Goal: Information Seeking & Learning: Learn about a topic

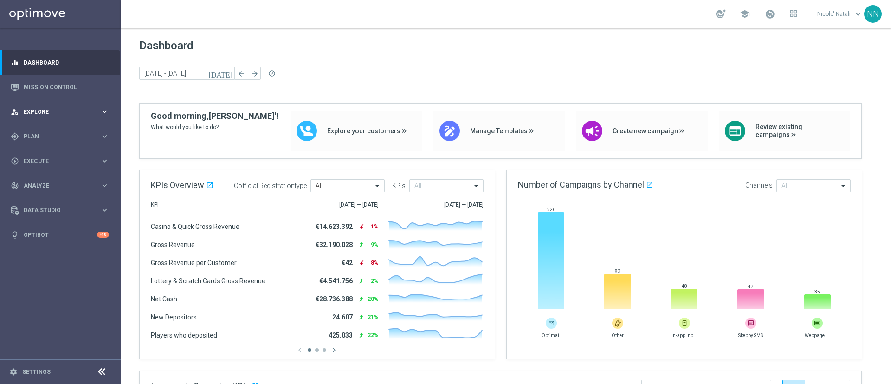
click at [42, 109] on span "Explore" at bounding box center [62, 112] width 77 height 6
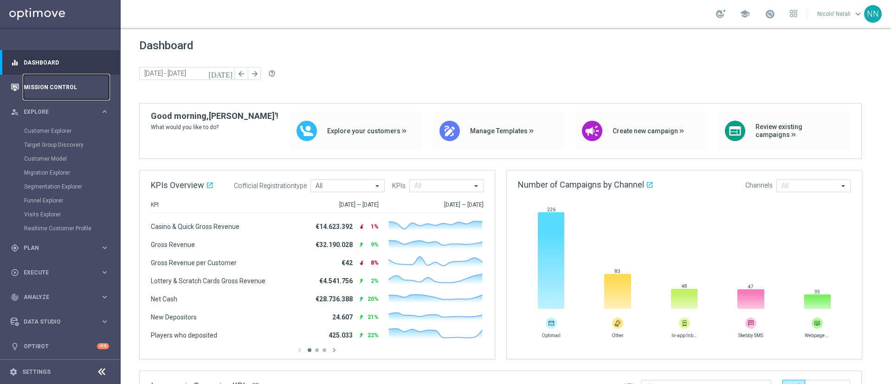
click at [42, 96] on link "Mission Control" at bounding box center [66, 87] width 85 height 25
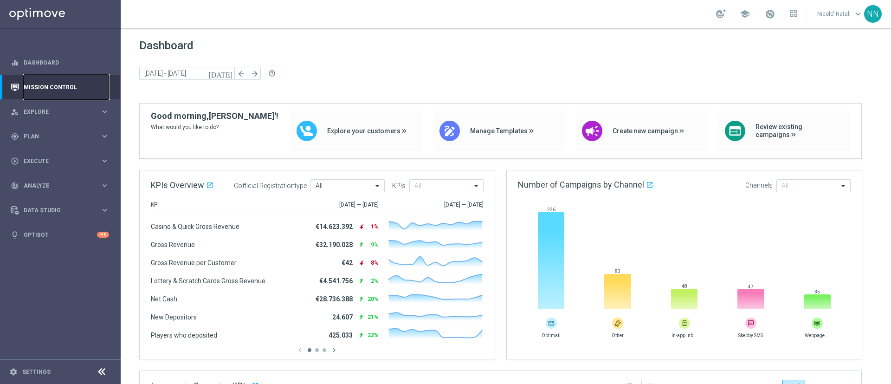
click at [58, 87] on link "Mission Control" at bounding box center [66, 87] width 85 height 25
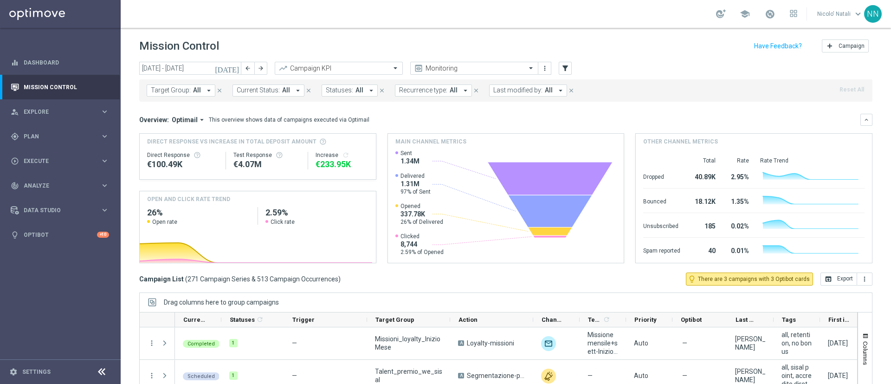
click at [179, 88] on span "Target Group:" at bounding box center [171, 90] width 40 height 8
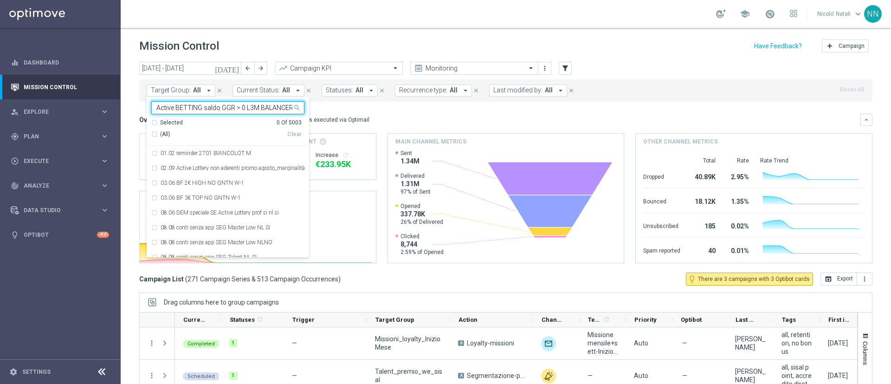
scroll to position [0, 39]
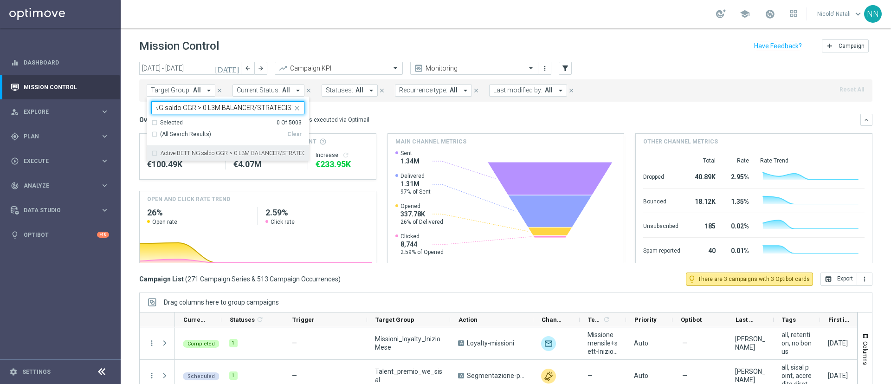
click at [203, 147] on div "Active BETTING saldo GGR > 0 L3M BALANCER/STRATEGIST" at bounding box center [227, 153] width 153 height 15
type input "Active BETTING saldo GGR > 0 L3M BALANCER/STRATEGIST"
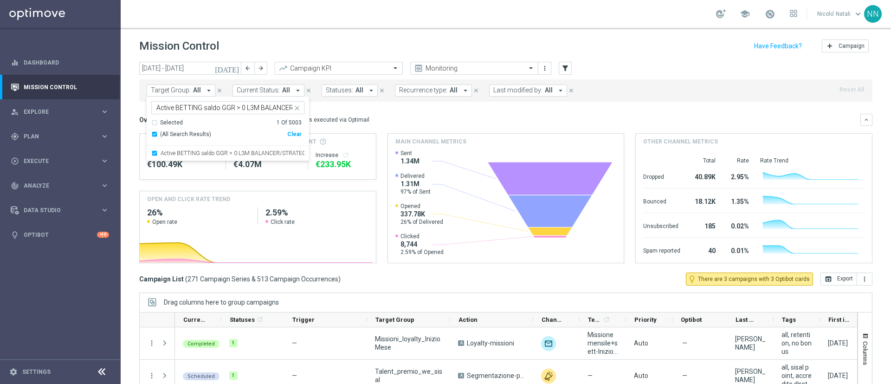
click at [399, 116] on div "Overview: Optimail arrow_drop_down This overview shows data of campaigns execut…" at bounding box center [499, 120] width 721 height 8
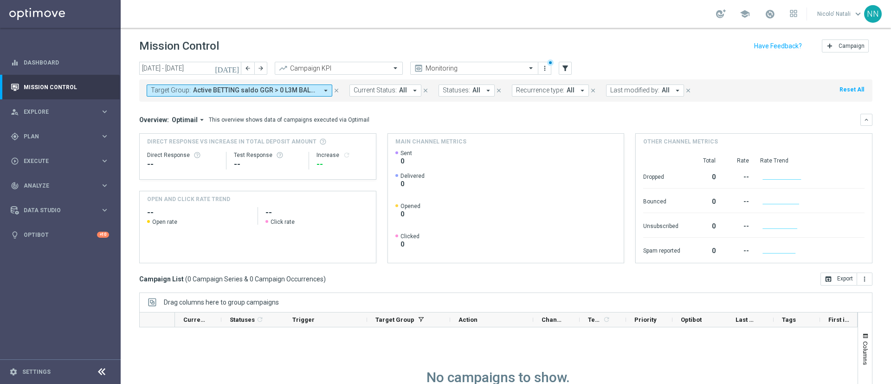
click at [235, 65] on icon "[DATE]" at bounding box center [227, 68] width 25 height 8
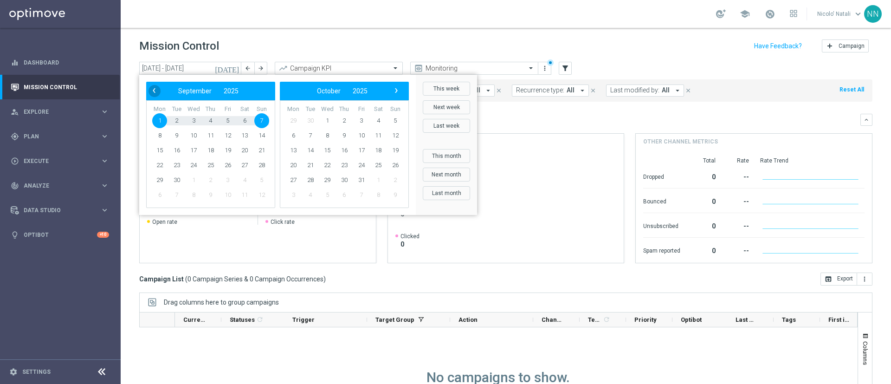
click at [155, 84] on span "‹" at bounding box center [154, 90] width 12 height 12
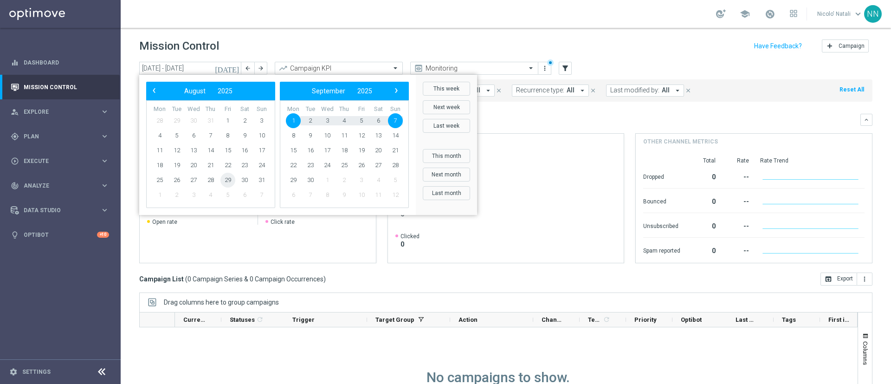
click at [232, 177] on span "29" at bounding box center [227, 180] width 15 height 15
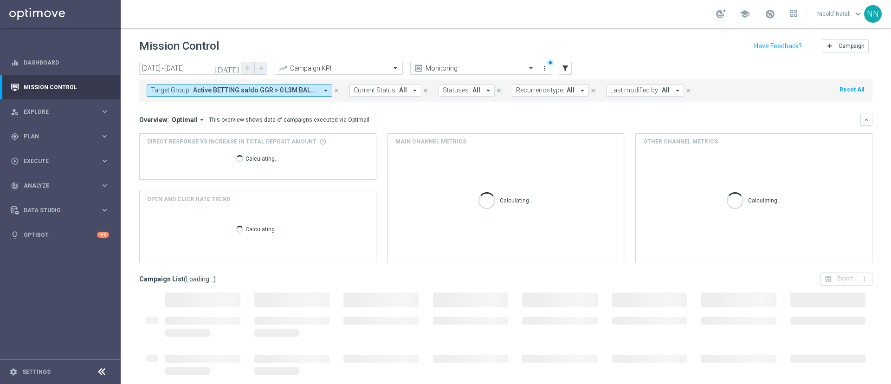
type input "29 Aug 2025 - 01 Sep 2025"
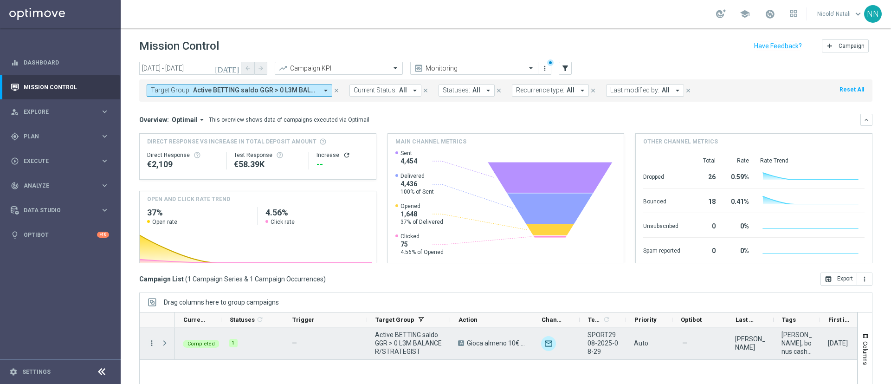
click at [150, 340] on icon "more_vert" at bounding box center [152, 343] width 8 height 8
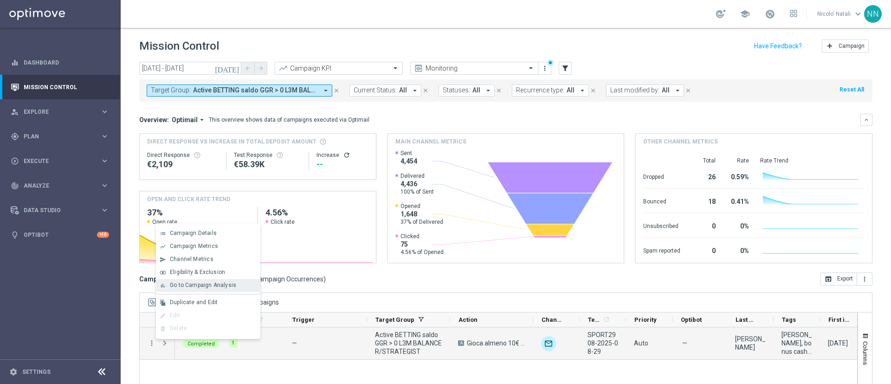
click at [186, 284] on span "Go to Campaign Analysis" at bounding box center [203, 285] width 66 height 6
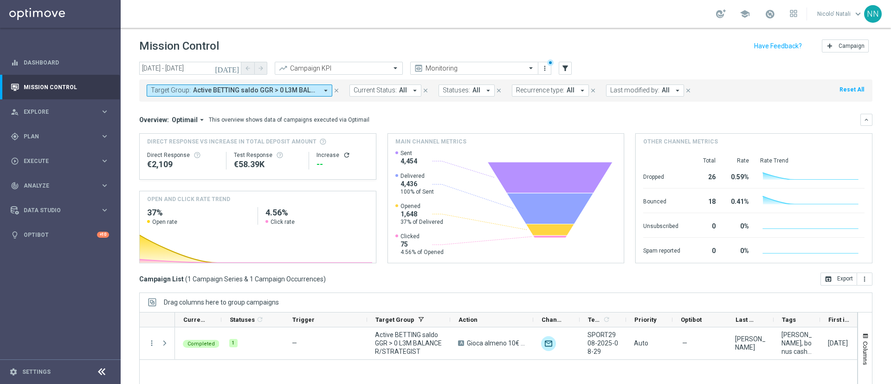
click at [291, 88] on span "Active BETTING saldo GGR > 0 L3M BALANCER/STRATEGIST" at bounding box center [255, 90] width 125 height 8
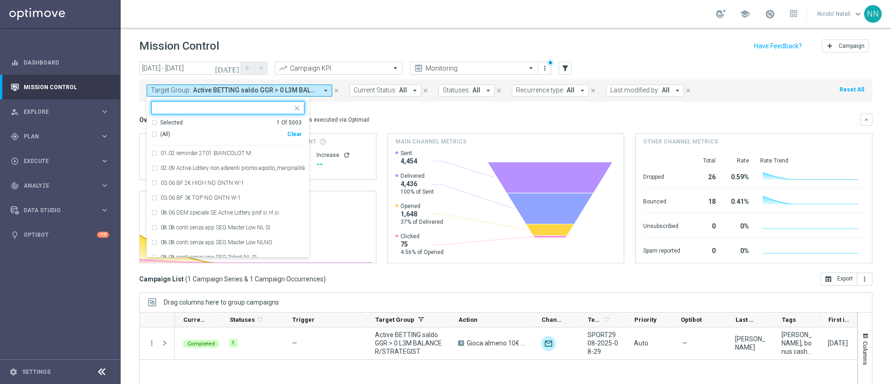
click at [0, 0] on div "Clear" at bounding box center [0, 0] width 0 height 0
click at [257, 109] on input "text" at bounding box center [224, 108] width 136 height 8
paste input "Active BETTING saldo GGR > 0 L3M OPTIMIZER/MAXIMIZER"
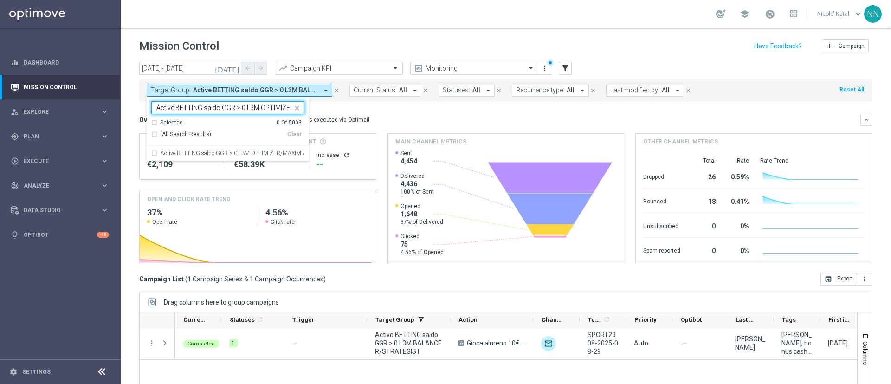
scroll to position [0, 37]
click at [256, 149] on div "Active BETTING saldo GGR > 0 L3M OPTIMIZER/MAXIMIZER" at bounding box center [227, 153] width 153 height 15
type input "Active BETTING saldo GGR > 0 L3M OPTIMIZER/MAXIMIZER"
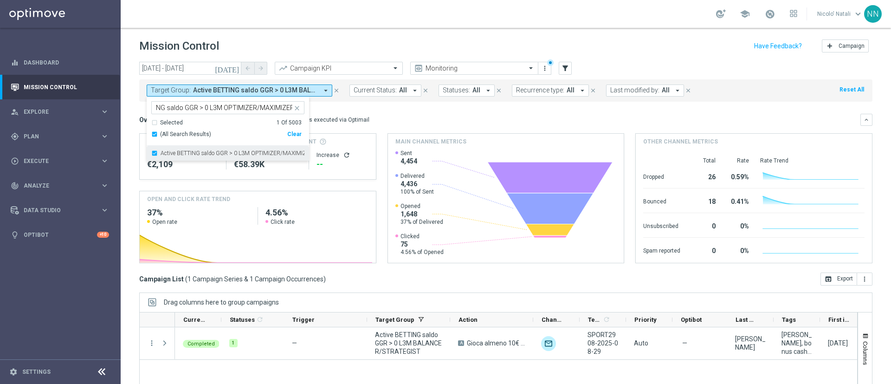
scroll to position [0, 0]
click at [395, 120] on div "Overview: Optimail arrow_drop_down This overview shows data of campaigns execut…" at bounding box center [499, 120] width 721 height 8
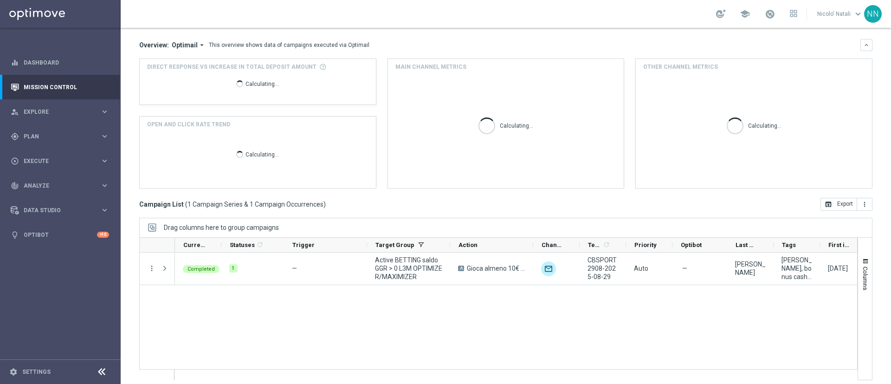
scroll to position [75, 0]
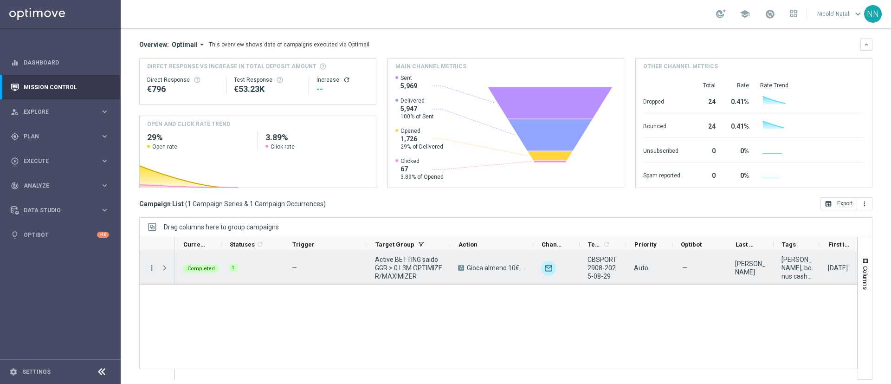
click at [149, 268] on icon "more_vert" at bounding box center [152, 268] width 8 height 8
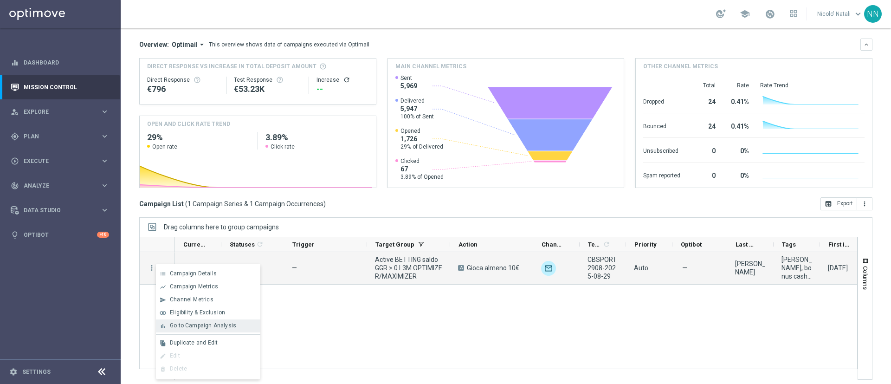
click at [199, 322] on span "Go to Campaign Analysis" at bounding box center [203, 325] width 66 height 6
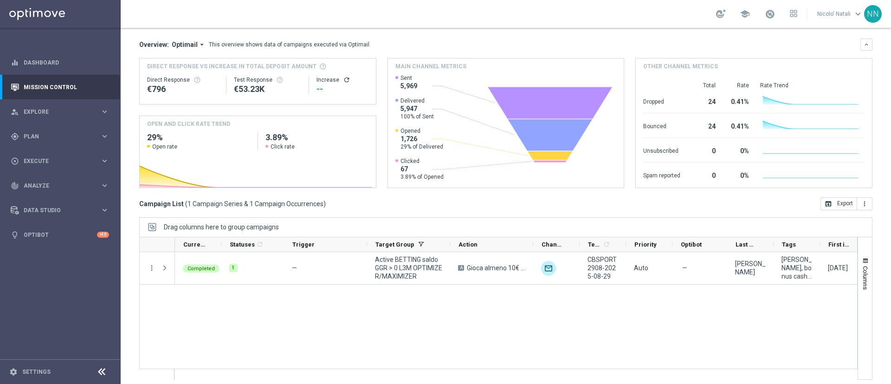
scroll to position [6, 0]
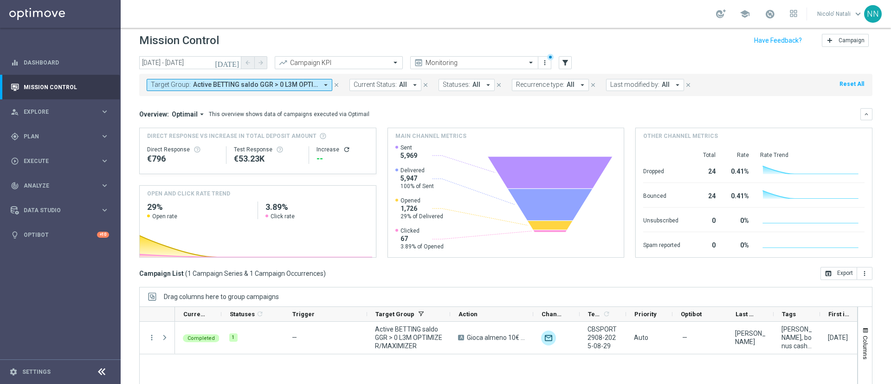
click at [255, 87] on span "Active BETTING saldo GGR > 0 L3M OPTIMIZER/MAXIMIZER" at bounding box center [255, 85] width 125 height 8
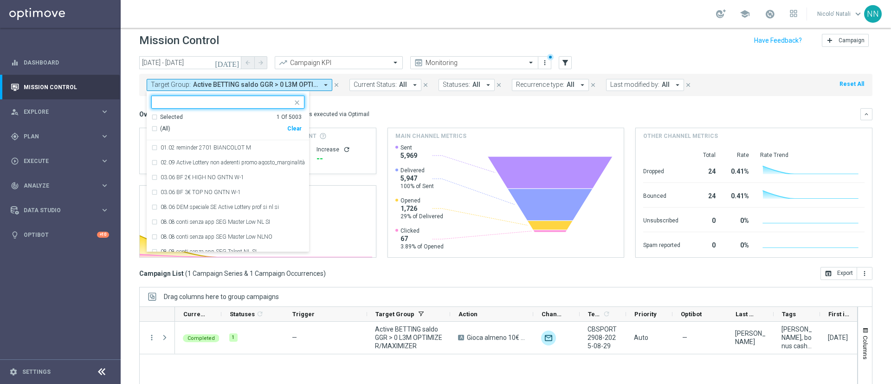
click at [298, 124] on div "(All) Clear" at bounding box center [226, 128] width 150 height 15
click at [0, 0] on div "Clear" at bounding box center [0, 0] width 0 height 0
click at [250, 102] on input "text" at bounding box center [224, 102] width 136 height 8
paste input "Active BETTING saldo GGR <= 0 L3M"
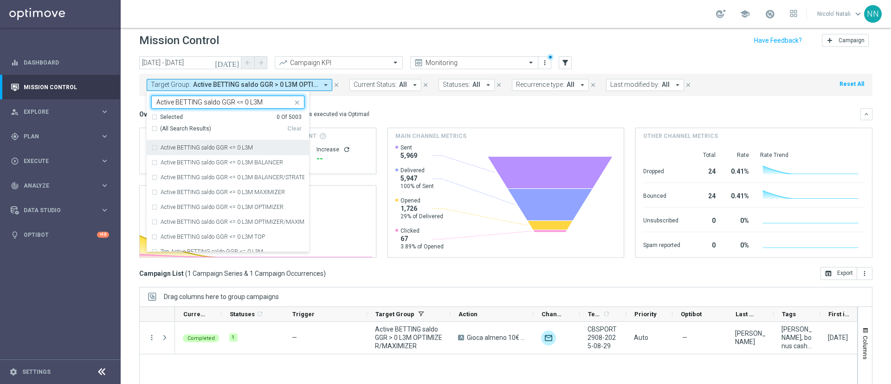
click at [245, 143] on div "Active BETTING saldo GGR <= 0 L3M" at bounding box center [227, 147] width 153 height 15
type input "Active BETTING saldo GGR <= 0 L3M"
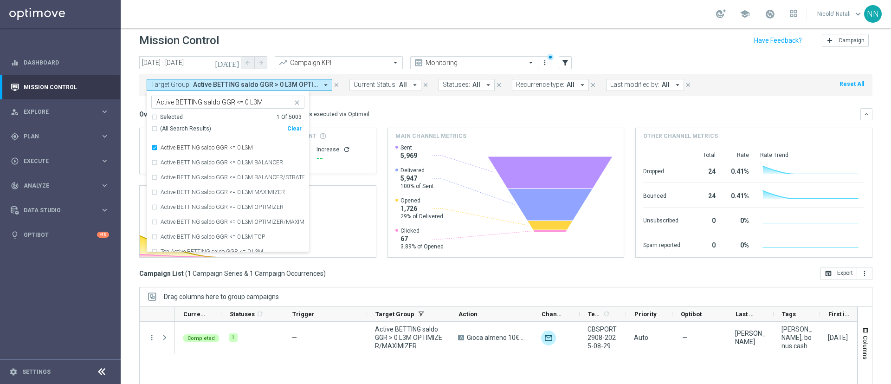
click at [406, 115] on div "Overview: Optimail arrow_drop_down This overview shows data of campaigns execut…" at bounding box center [499, 114] width 721 height 8
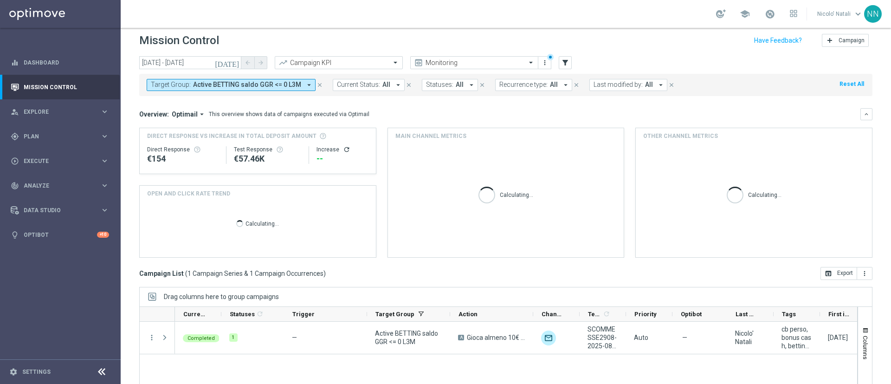
scroll to position [80, 0]
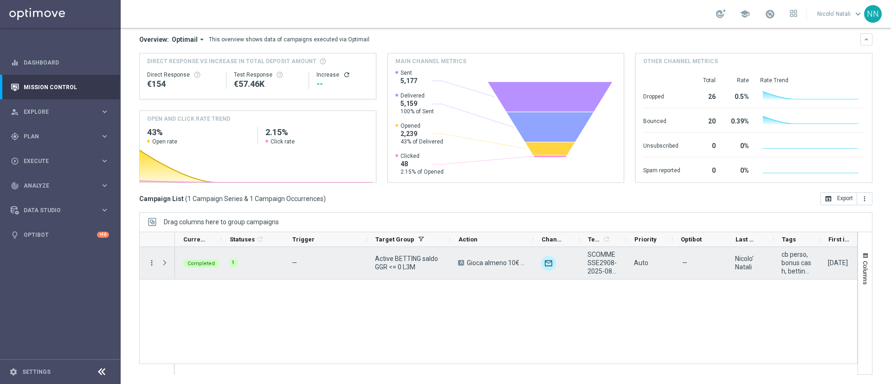
click at [153, 261] on icon "more_vert" at bounding box center [152, 263] width 8 height 8
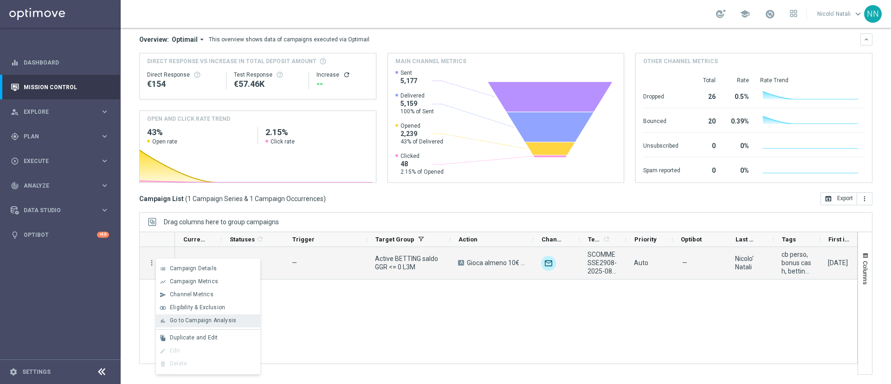
click at [190, 322] on span "Go to Campaign Analysis" at bounding box center [203, 320] width 66 height 6
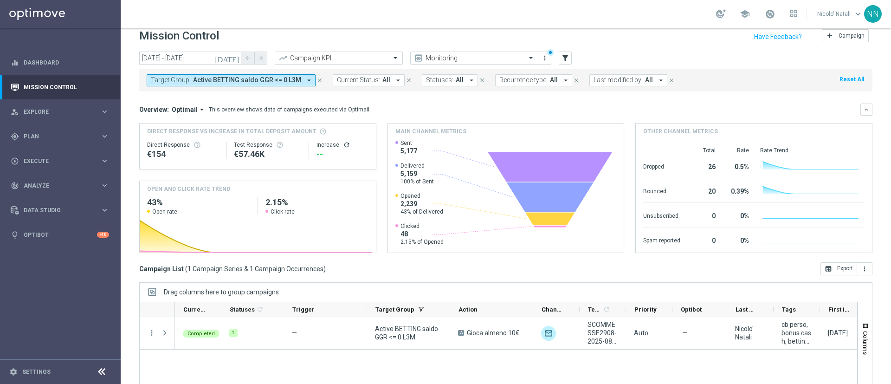
scroll to position [9, 0]
click at [247, 79] on span "Active BETTING saldo GGR <= 0 L3M" at bounding box center [247, 81] width 108 height 8
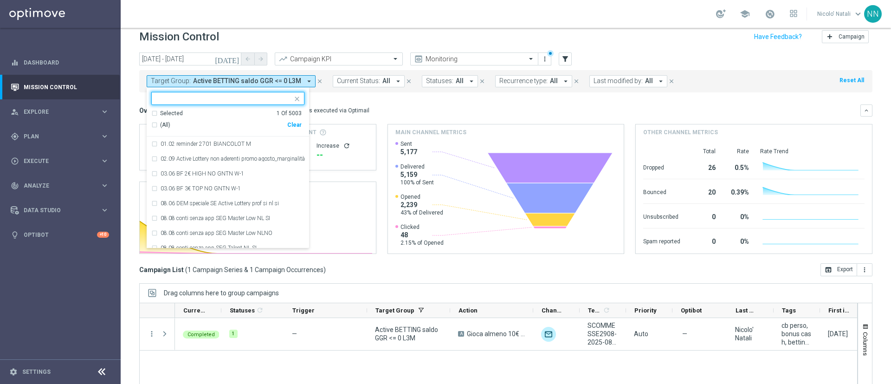
click at [0, 0] on div "Clear" at bounding box center [0, 0] width 0 height 0
click at [221, 84] on span "Active BETTING saldo GGR <= 0 L3M" at bounding box center [247, 81] width 108 height 8
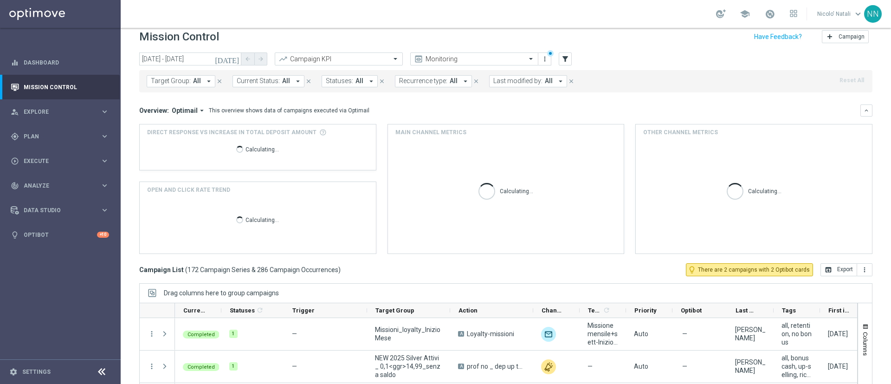
click at [221, 95] on mini-dashboard "Overview: Optimail arrow_drop_down This overview shows data of campaigns execut…" at bounding box center [505, 177] width 733 height 171
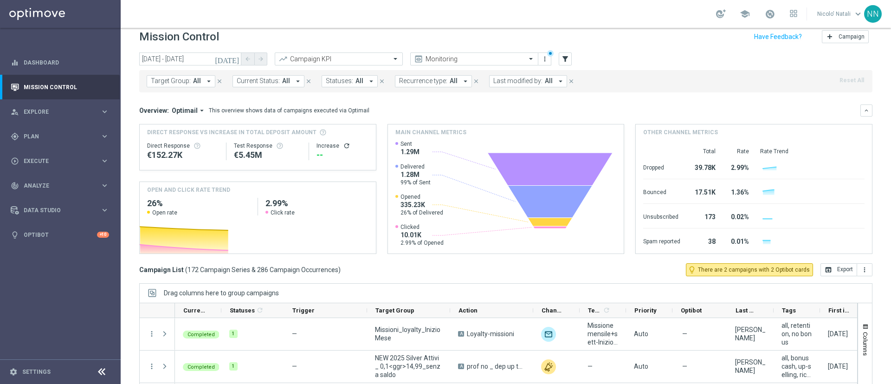
click at [202, 81] on button "Target Group: All arrow_drop_down" at bounding box center [181, 81] width 69 height 12
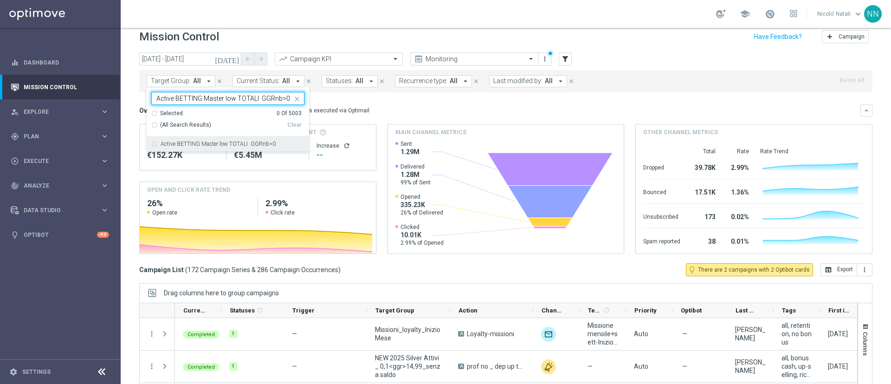
click at [214, 141] on label "Active BETTING Master low TOTALI GGRnb>0" at bounding box center [218, 144] width 115 height 6
type input "Active BETTING Master low TOTALI GGRnb>0"
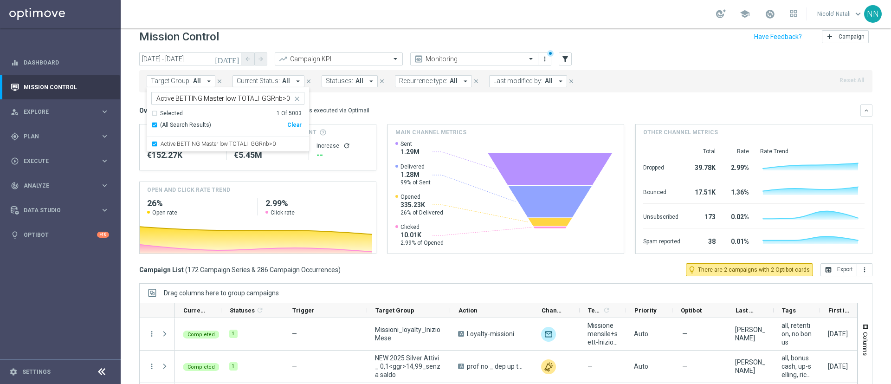
click at [410, 100] on mini-dashboard "Overview: Optimail arrow_drop_down This overview shows data of campaigns execut…" at bounding box center [505, 177] width 733 height 171
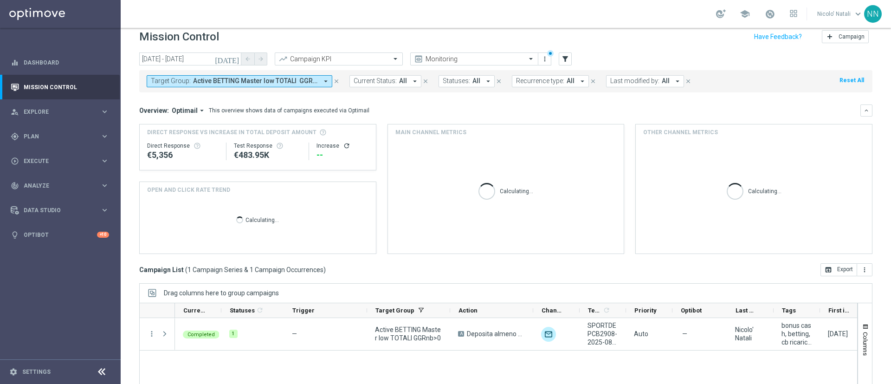
scroll to position [80, 0]
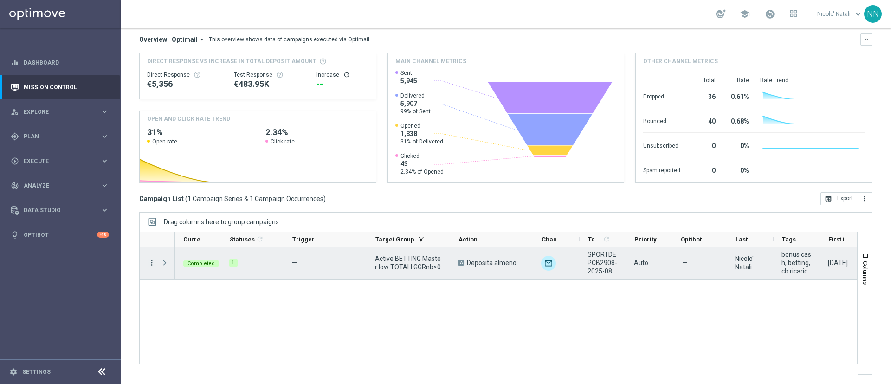
click at [154, 262] on icon "more_vert" at bounding box center [152, 263] width 8 height 8
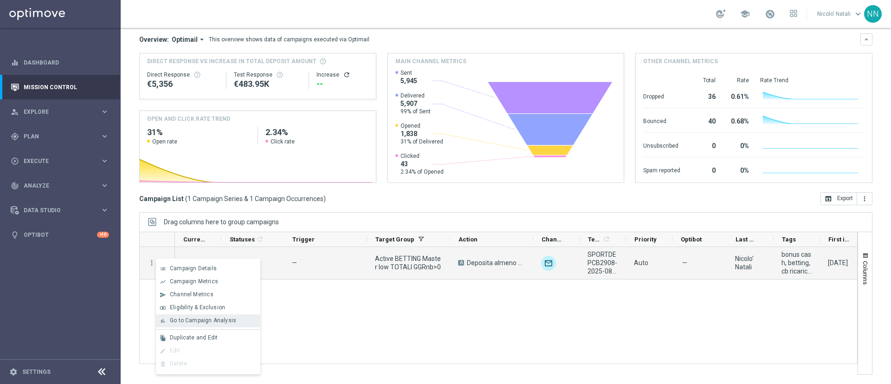
click at [197, 319] on span "Go to Campaign Analysis" at bounding box center [203, 320] width 66 height 6
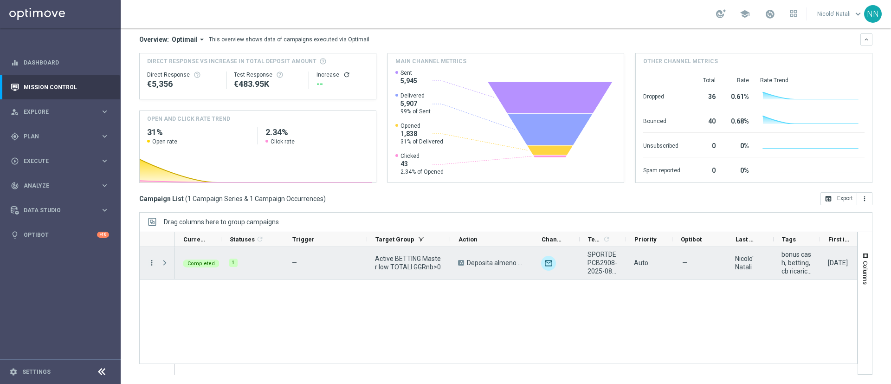
click at [152, 266] on icon "more_vert" at bounding box center [152, 263] width 8 height 8
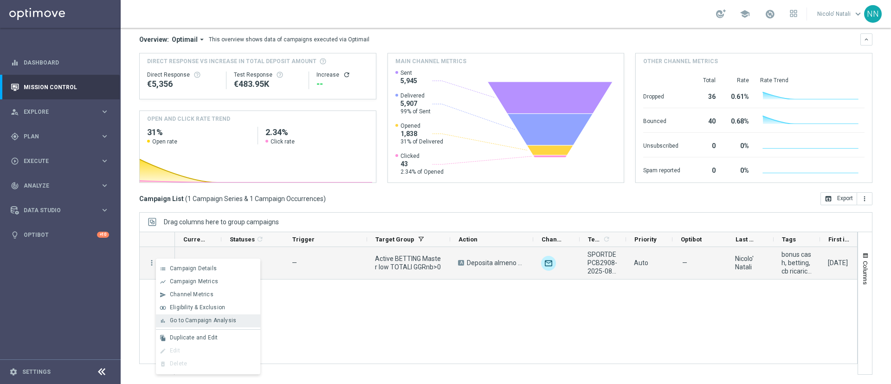
click at [195, 317] on span "Go to Campaign Analysis" at bounding box center [203, 320] width 66 height 6
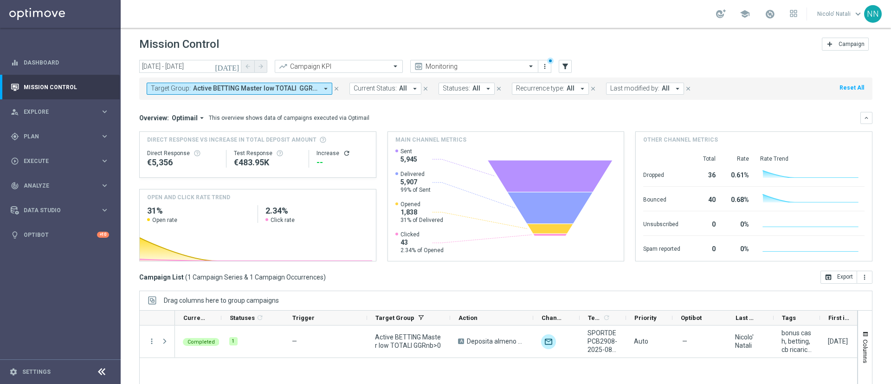
scroll to position [1, 0]
click at [262, 86] on span "Active BETTING Master low TOTALI GGRnb>0" at bounding box center [255, 89] width 125 height 8
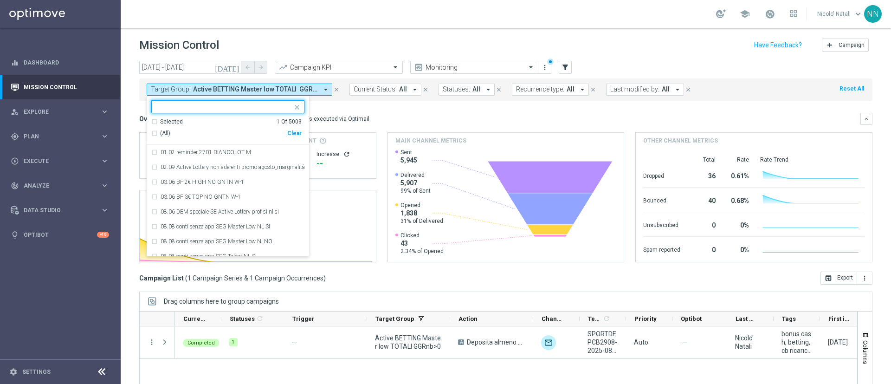
click at [0, 0] on div "Clear" at bounding box center [0, 0] width 0 height 0
click at [231, 104] on input "text" at bounding box center [224, 107] width 136 height 8
paste input "Active Betting no nwl GGR nb > 0 saldo"
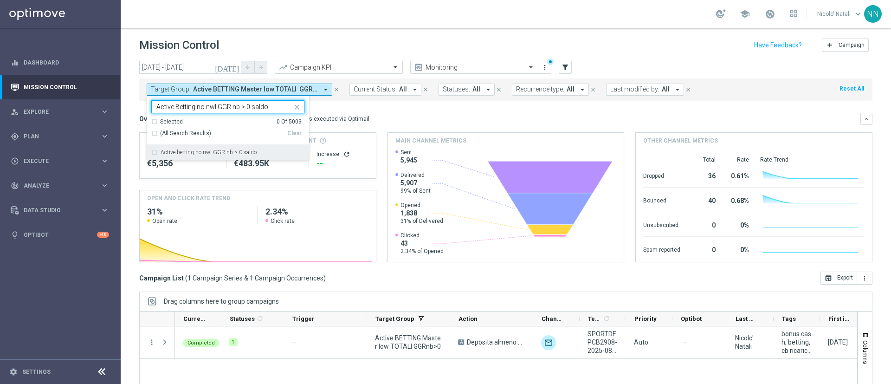
click at [239, 151] on label "Active betting no nwl GGR nb > 0 saldo" at bounding box center [209, 152] width 96 height 6
type input "Active Betting no nwl GGR nb > 0 saldo"
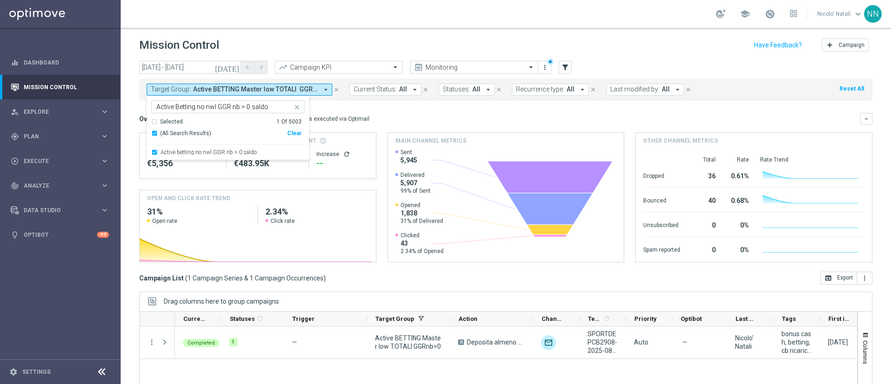
click at [384, 109] on mini-dashboard "Overview: Optimail arrow_drop_down This overview shows data of campaigns execut…" at bounding box center [505, 186] width 733 height 171
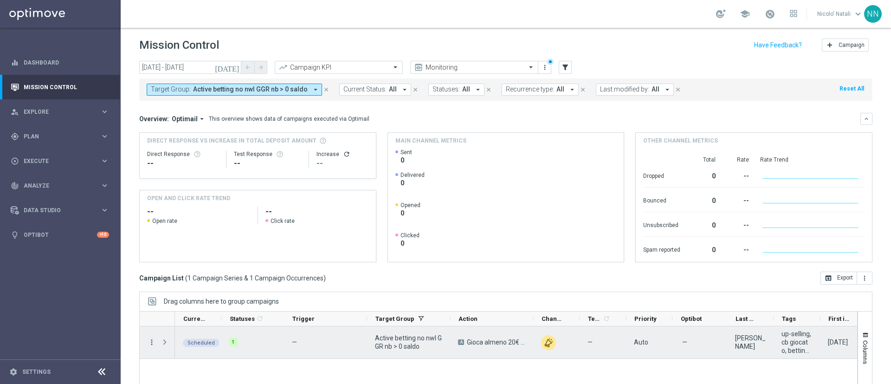
click at [150, 342] on icon "more_vert" at bounding box center [152, 342] width 8 height 8
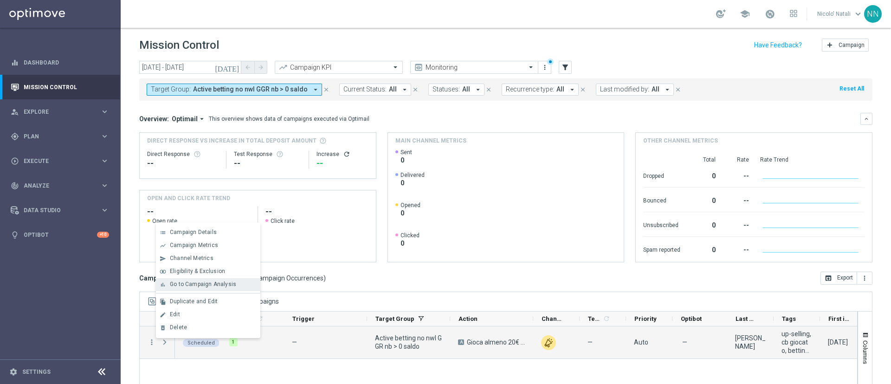
click at [205, 286] on span "Go to Campaign Analysis" at bounding box center [203, 284] width 66 height 6
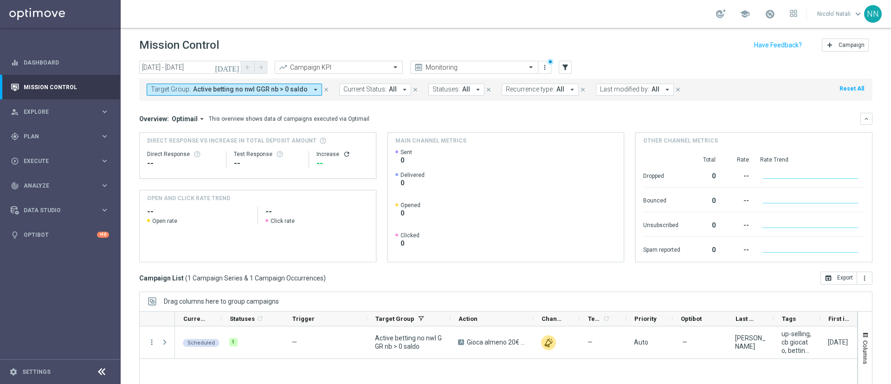
click at [312, 88] on icon "arrow_drop_down" at bounding box center [315, 89] width 8 height 8
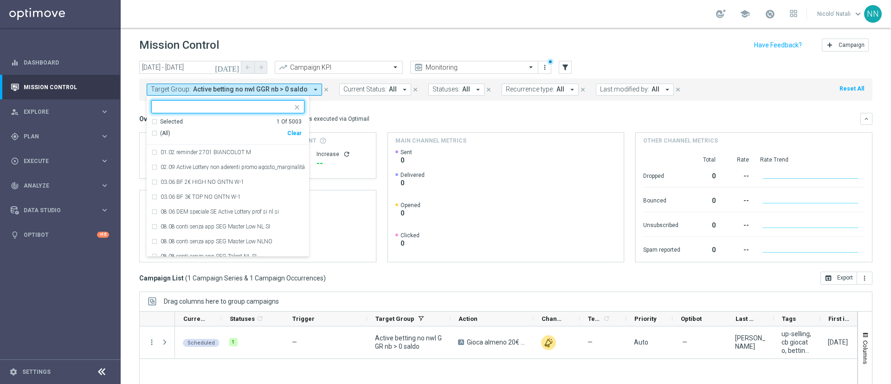
click at [0, 0] on div "Clear" at bounding box center [0, 0] width 0 height 0
click at [229, 107] on input "text" at bounding box center [224, 107] width 136 height 8
paste input "Active Betting no nwl GGR nb > 0 no saldo"
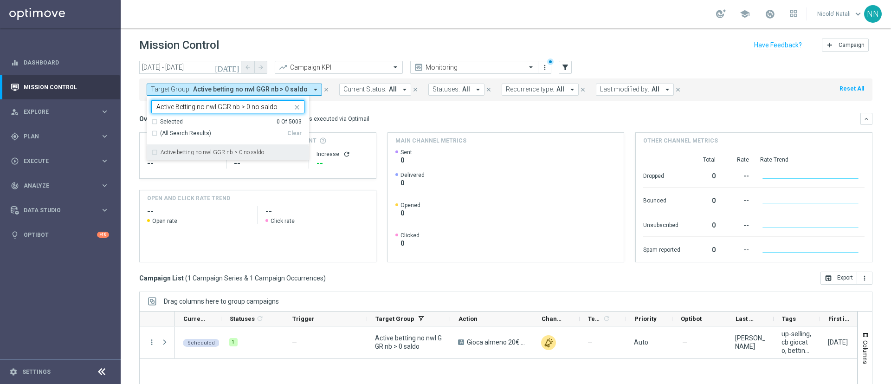
click at [233, 158] on div "Active betting no nwl GGR nb > 0 no saldo" at bounding box center [227, 152] width 153 height 15
type input "Active Betting no nwl GGR nb > 0 no saldo"
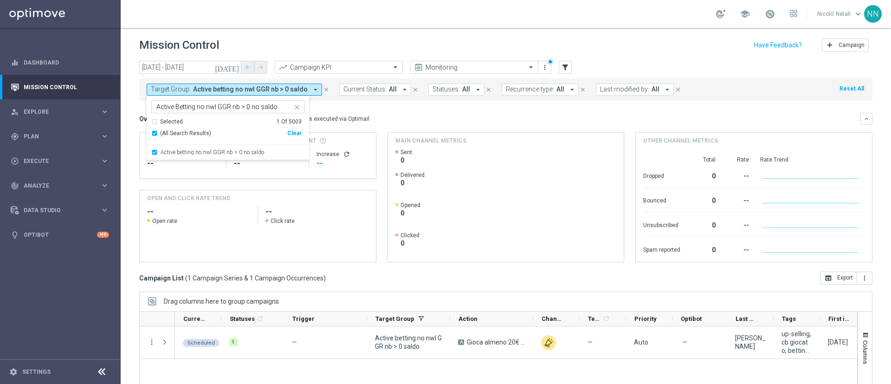
click at [404, 113] on div "Overview: Optimail arrow_drop_down This overview shows data of campaigns execut…" at bounding box center [505, 119] width 733 height 12
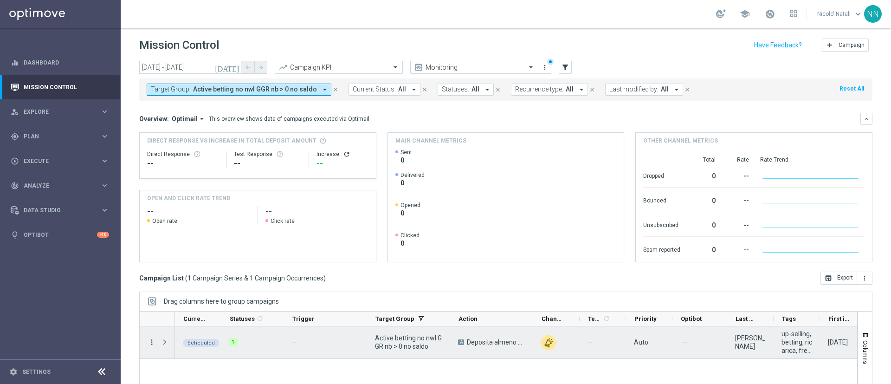
click at [153, 341] on icon "more_vert" at bounding box center [152, 342] width 8 height 8
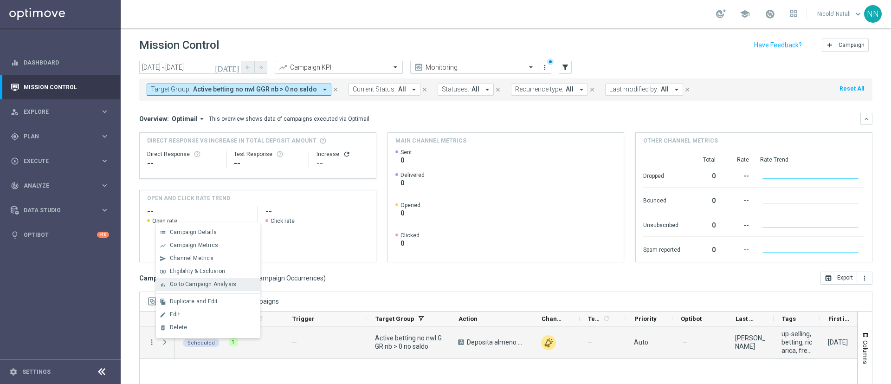
click at [191, 283] on span "Go to Campaign Analysis" at bounding box center [203, 284] width 66 height 6
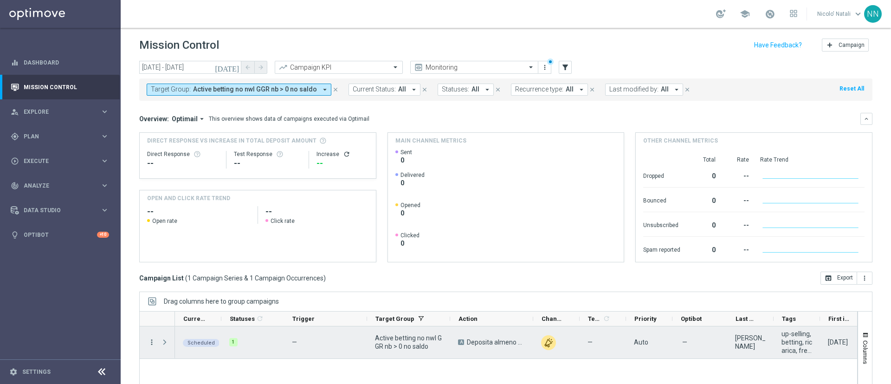
click at [151, 344] on icon "more_vert" at bounding box center [152, 342] width 8 height 8
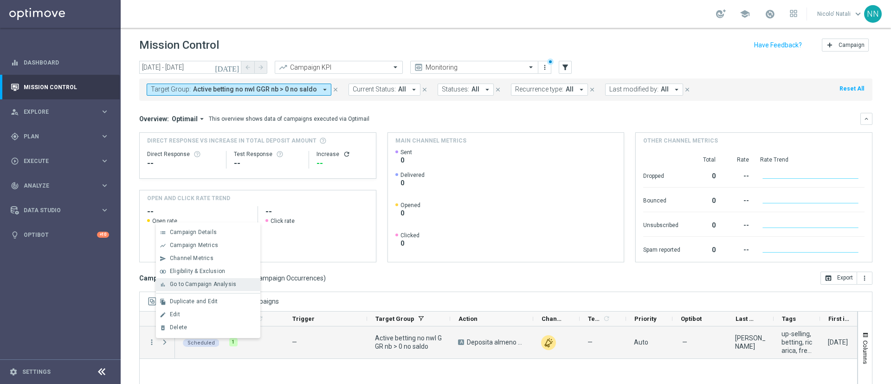
click at [198, 282] on span "Go to Campaign Analysis" at bounding box center [203, 284] width 66 height 6
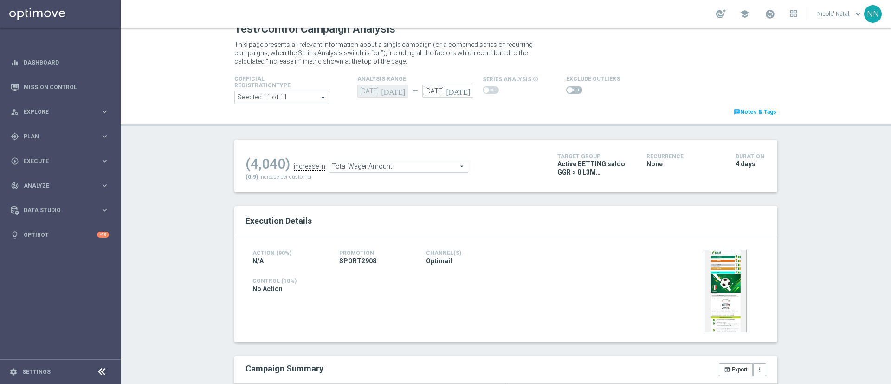
scroll to position [9, 0]
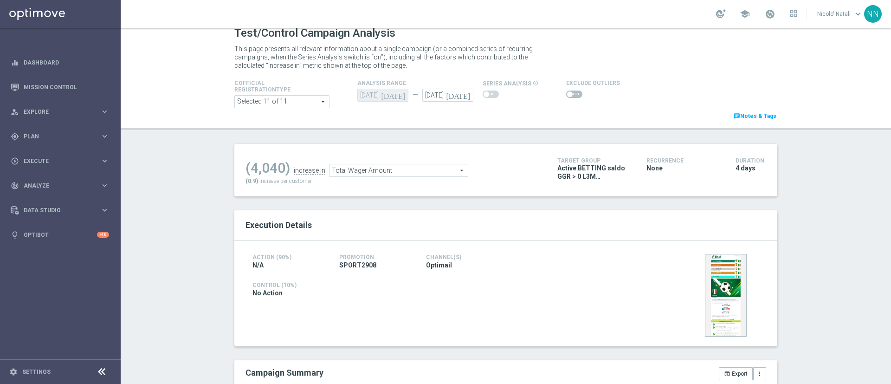
click at [404, 170] on span "Total Wager Amount" at bounding box center [399, 170] width 138 height 12
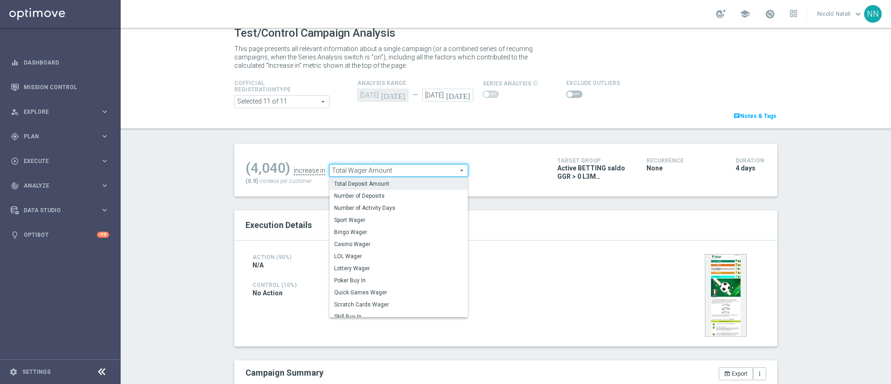
click at [391, 186] on span "Total Deposit Amount" at bounding box center [398, 183] width 129 height 7
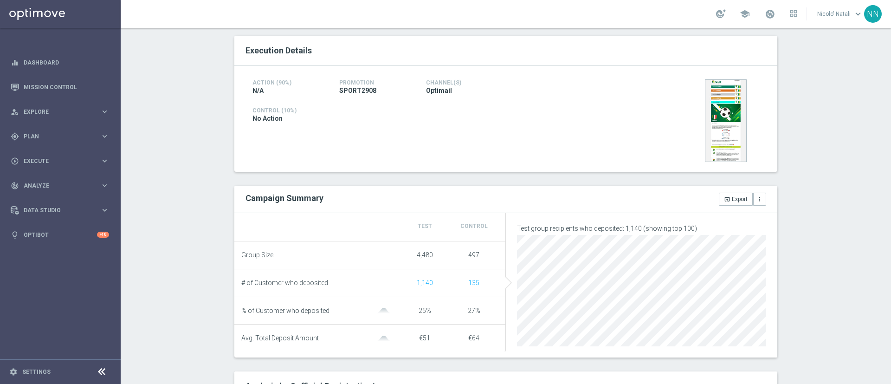
scroll to position [38, 0]
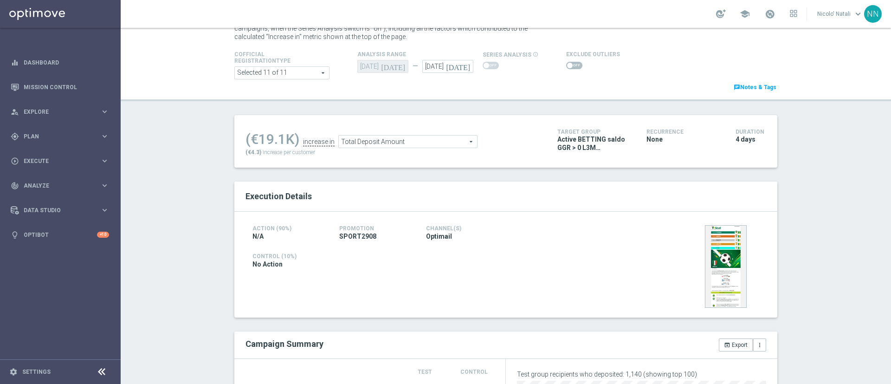
click at [383, 139] on span "Total Deposit Amount" at bounding box center [408, 142] width 138 height 12
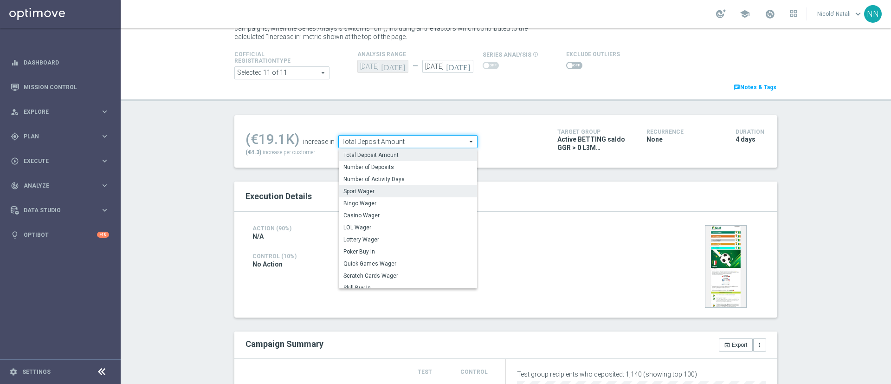
click at [362, 193] on span "Sport Wager" at bounding box center [407, 190] width 129 height 7
type input "Sport Wager"
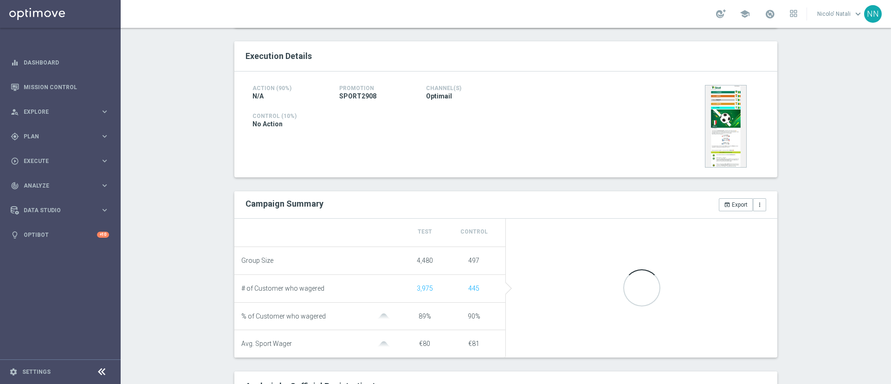
scroll to position [179, 0]
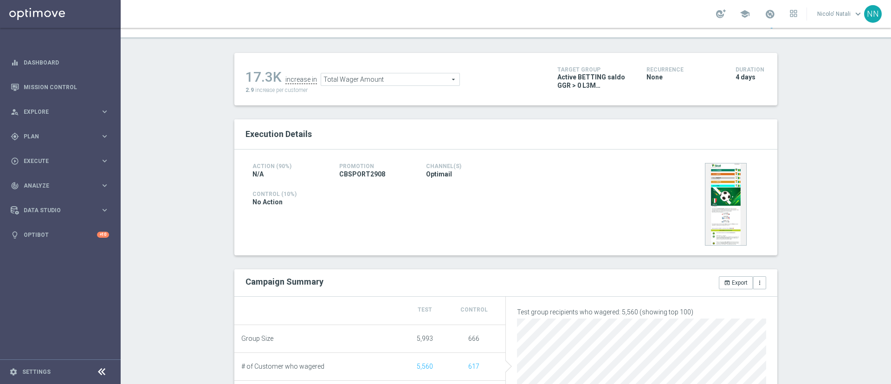
scroll to position [97, 0]
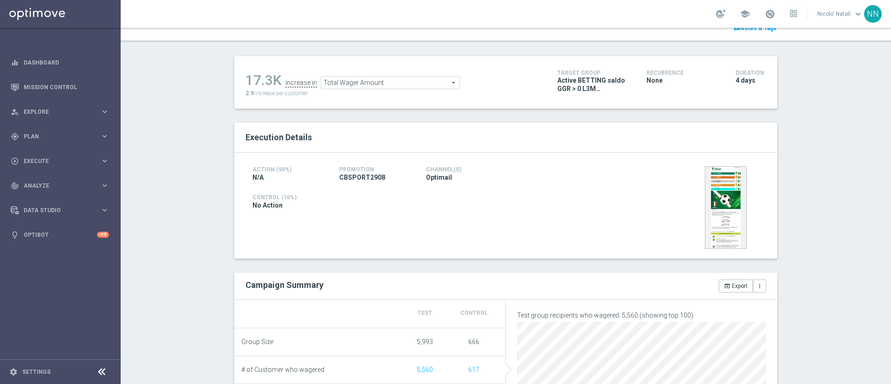
click at [361, 85] on span "Total Wager Amount" at bounding box center [390, 83] width 138 height 12
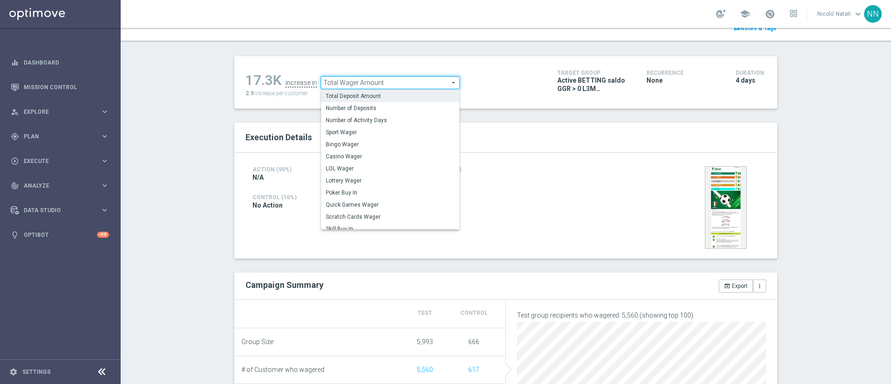
click at [362, 94] on span "Total Deposit Amount" at bounding box center [390, 95] width 129 height 7
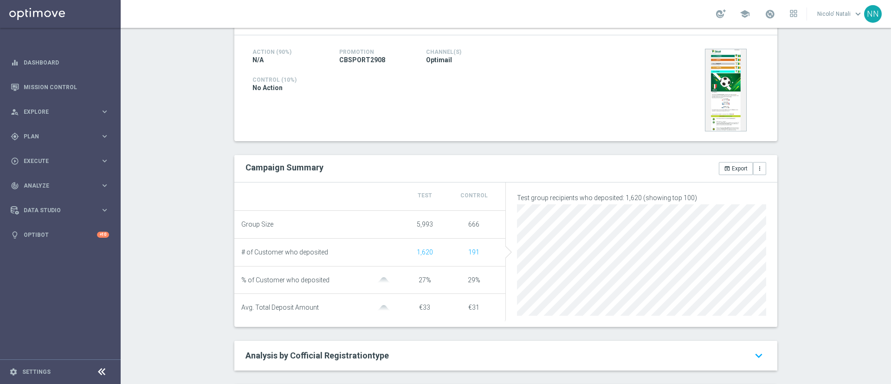
scroll to position [75, 0]
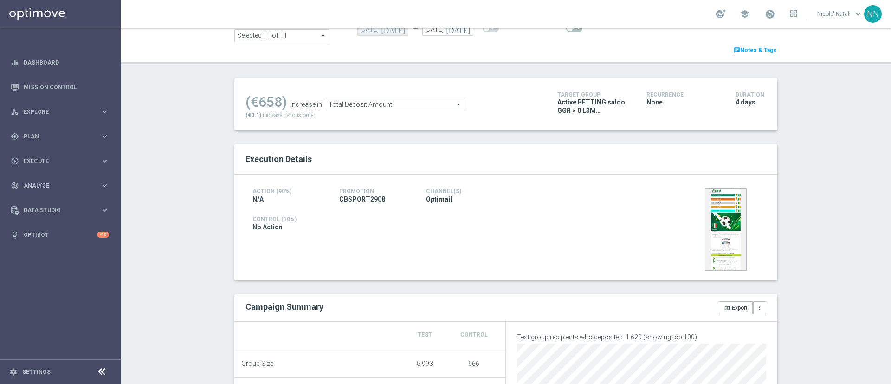
click at [370, 109] on span "Total Deposit Amount" at bounding box center [395, 104] width 138 height 12
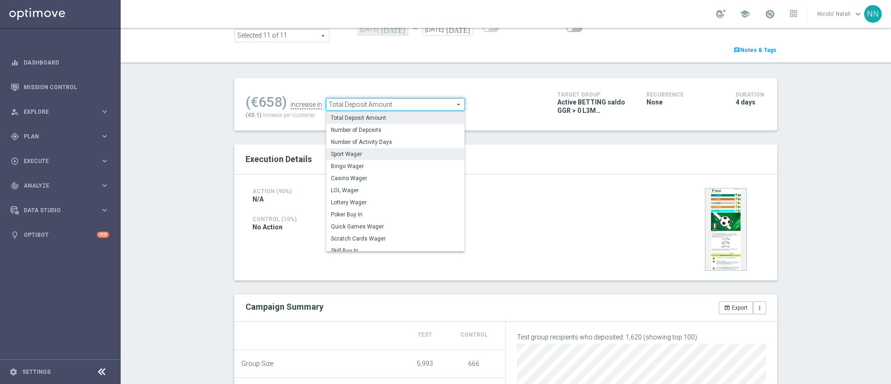
click at [356, 157] on span "Sport Wager" at bounding box center [395, 153] width 129 height 7
type input "Sport Wager"
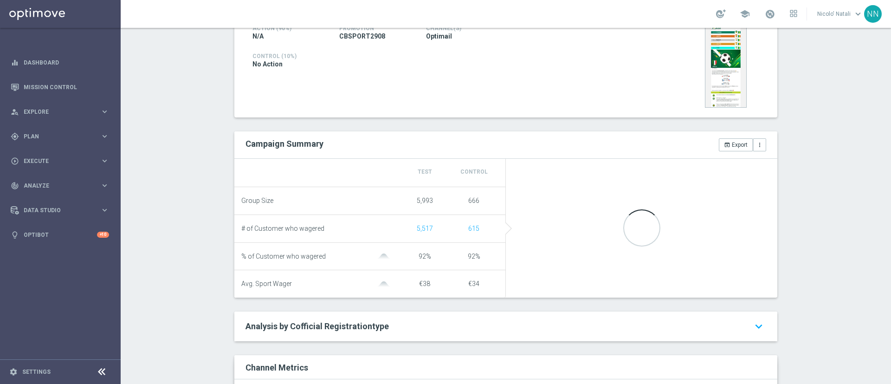
scroll to position [239, 0]
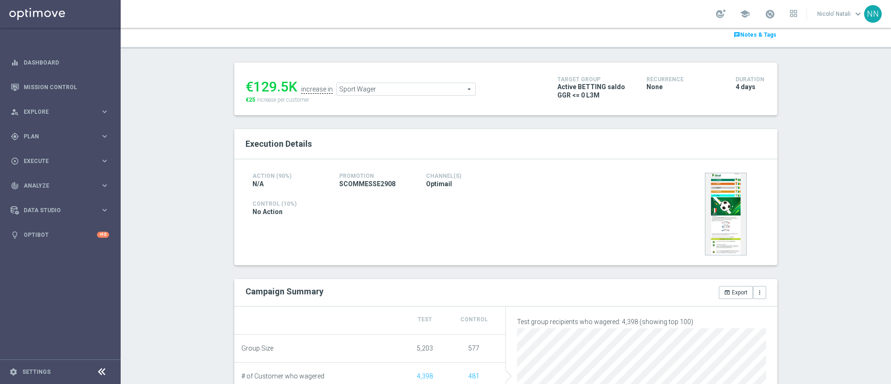
scroll to position [86, 0]
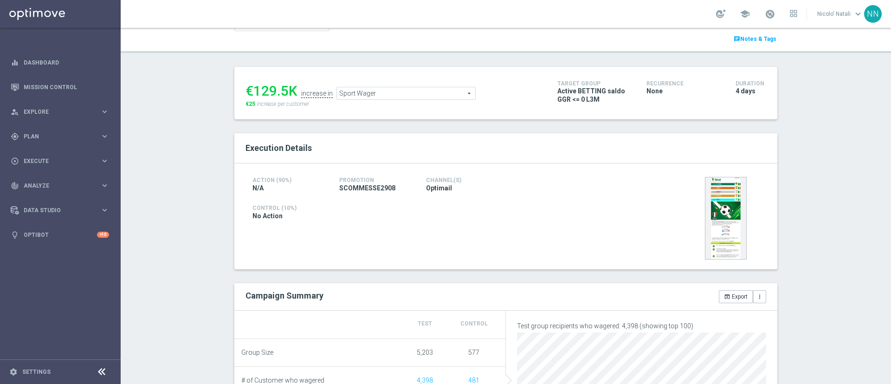
click at [372, 94] on span "Sport Wager" at bounding box center [406, 93] width 138 height 12
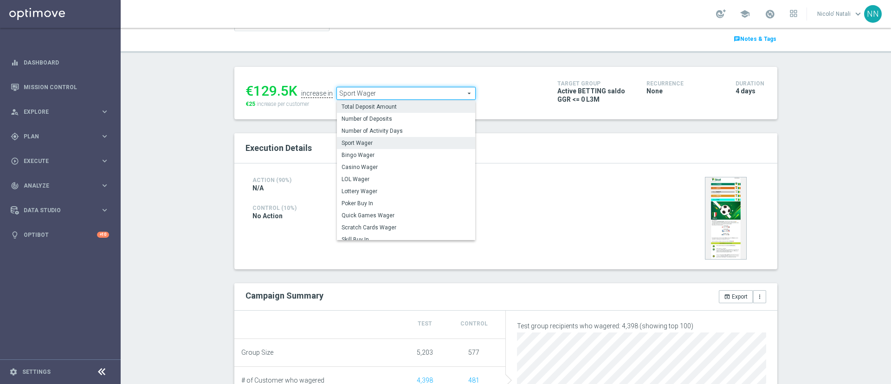
click at [372, 103] on span "Total Deposit Amount" at bounding box center [406, 106] width 129 height 7
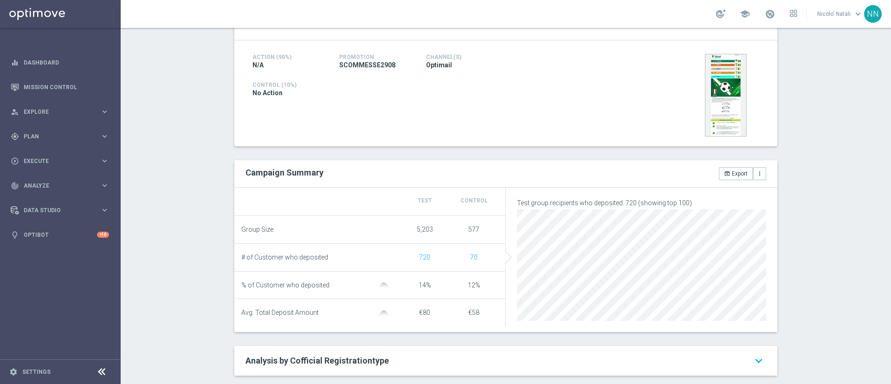
scroll to position [58, 0]
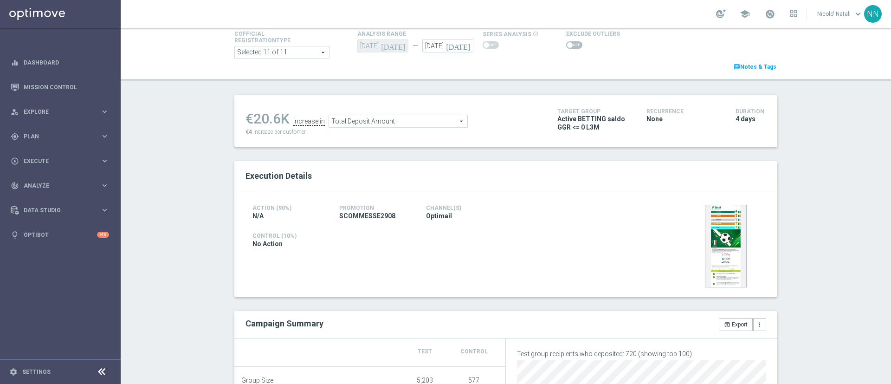
click at [379, 114] on ul "€20.6K increase in Total Deposit Amount Total Deposit Amount arrow_drop_down se…" at bounding box center [394, 117] width 303 height 22
click at [379, 116] on span "Total Deposit Amount" at bounding box center [398, 121] width 138 height 12
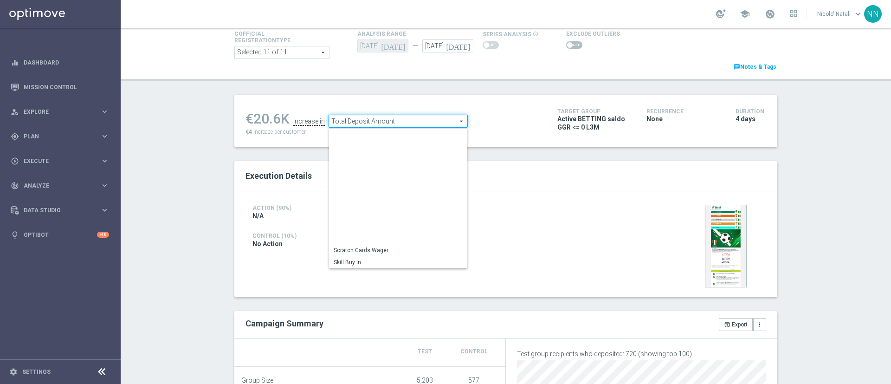
scroll to position [133, 0]
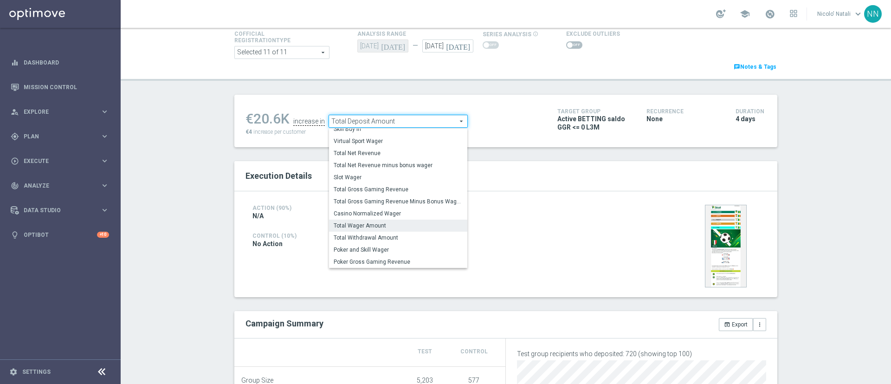
click at [351, 227] on span "Total Wager Amount" at bounding box center [398, 225] width 129 height 7
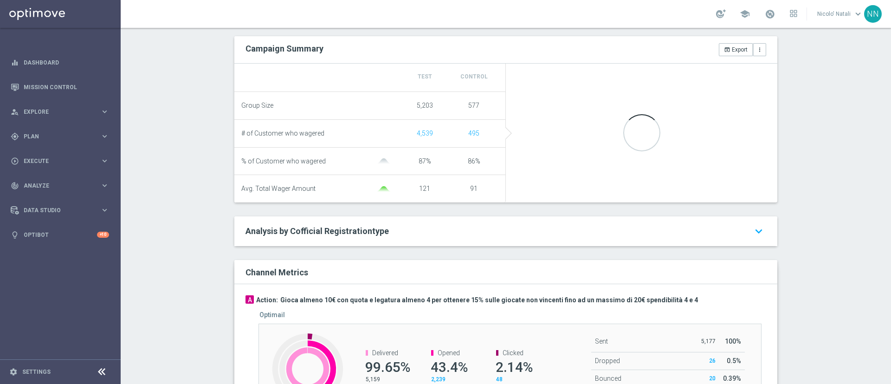
scroll to position [333, 0]
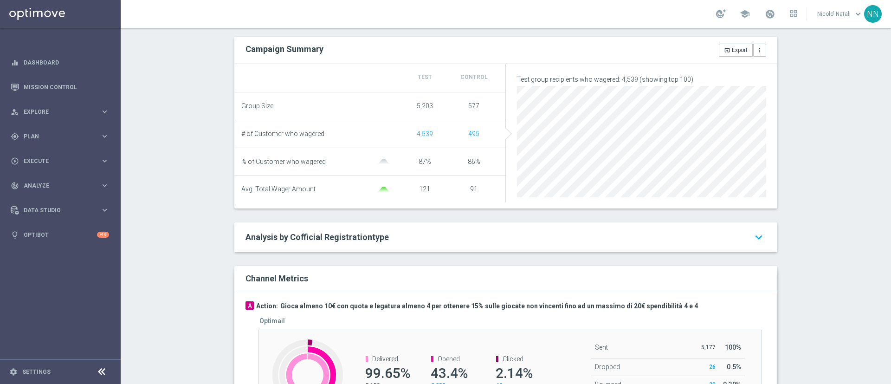
scroll to position [40, 0]
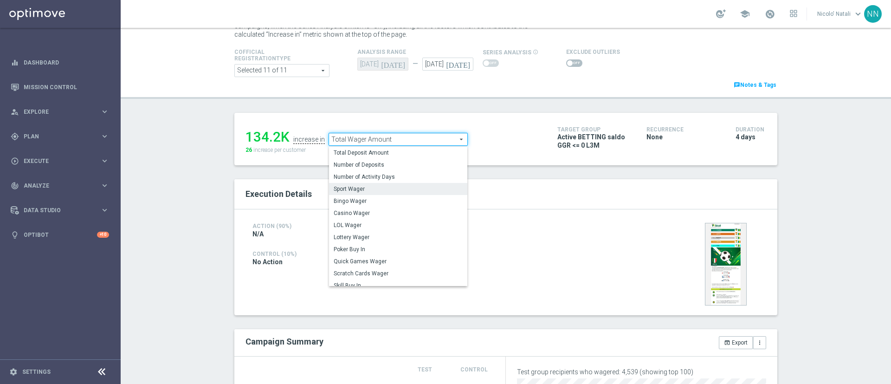
click at [352, 186] on span "Sport Wager" at bounding box center [398, 188] width 129 height 7
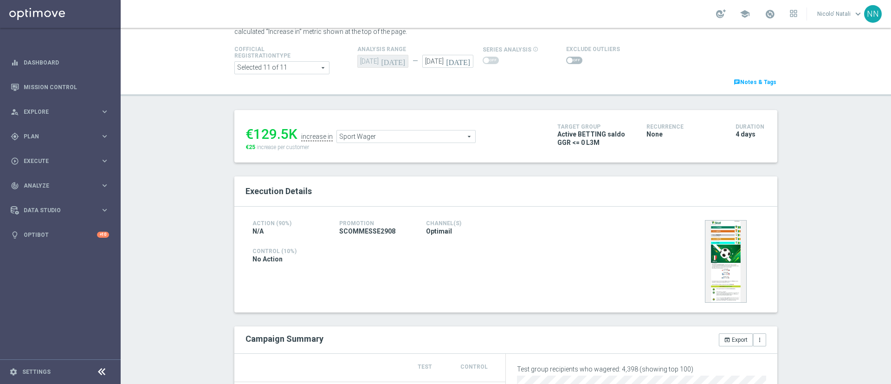
scroll to position [36, 0]
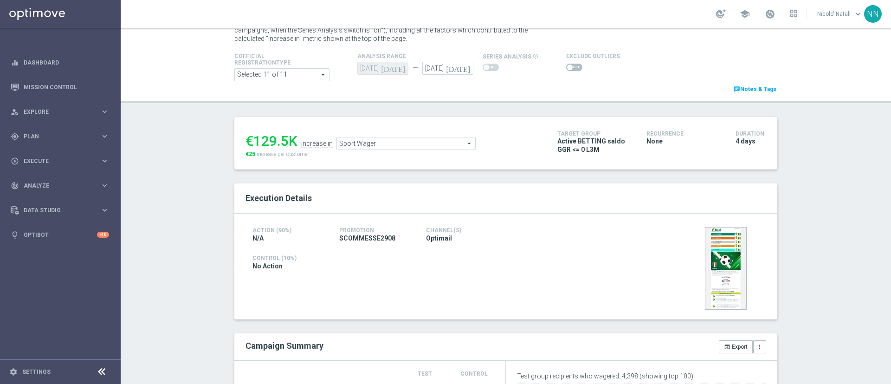
click at [383, 143] on span "Sport Wager" at bounding box center [406, 143] width 138 height 12
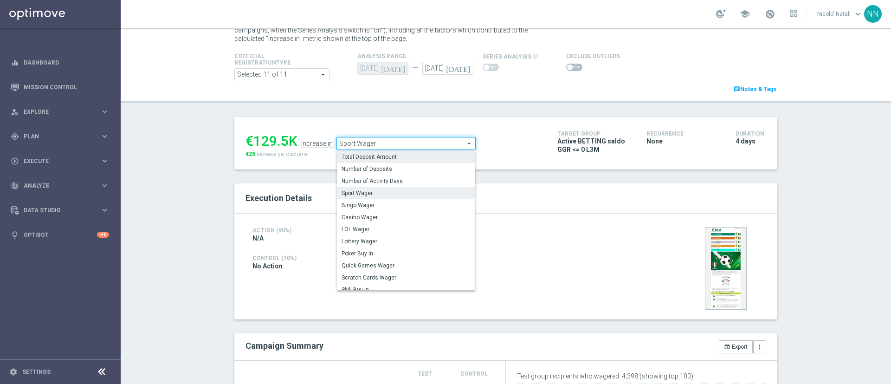
click at [372, 159] on span "Total Deposit Amount" at bounding box center [406, 156] width 129 height 7
type input "Total Deposit Amount"
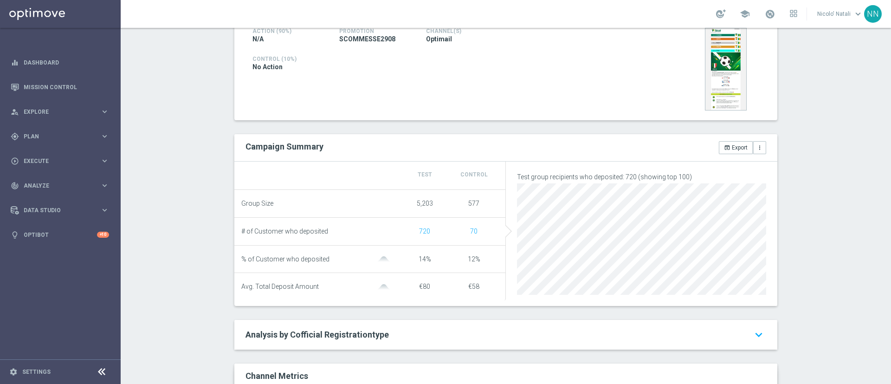
scroll to position [3, 0]
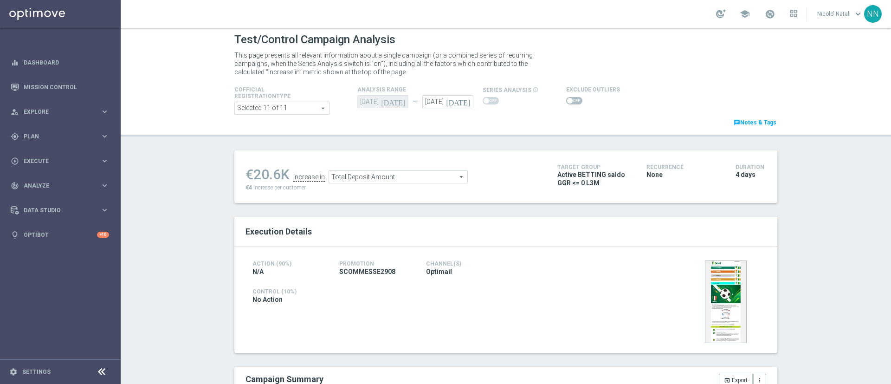
click at [341, 177] on span "Total Deposit Amount" at bounding box center [398, 177] width 138 height 12
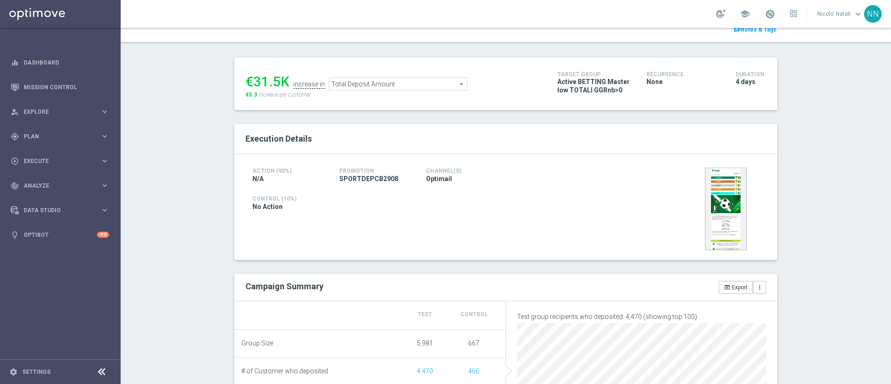
scroll to position [95, 0]
click at [369, 87] on span "Total Deposit Amount" at bounding box center [398, 85] width 138 height 12
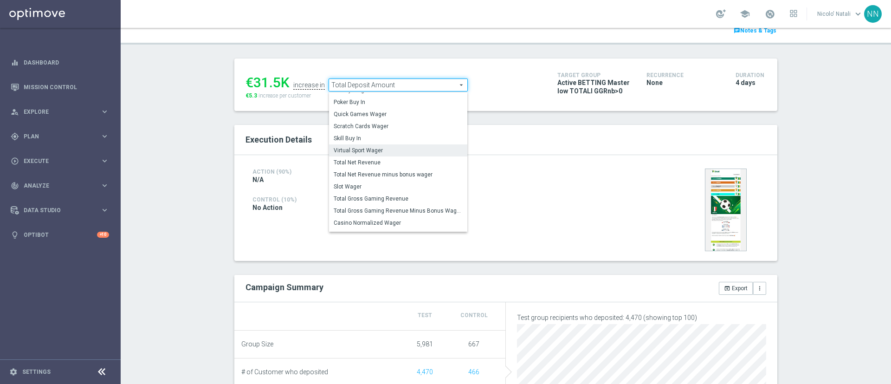
scroll to position [133, 0]
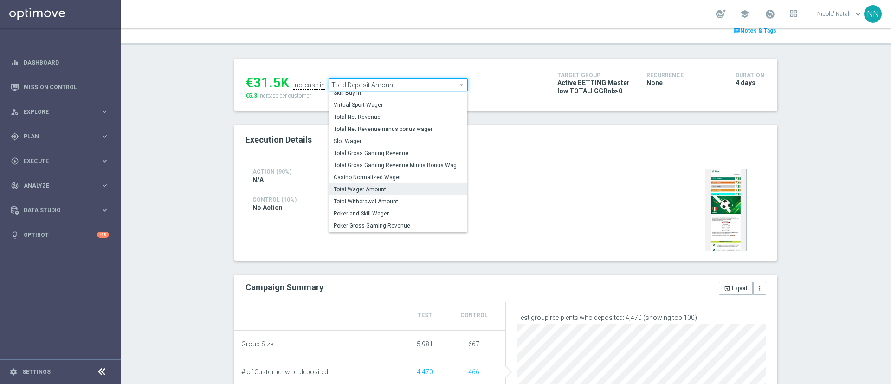
click at [366, 187] on span "Total Wager Amount" at bounding box center [398, 189] width 129 height 7
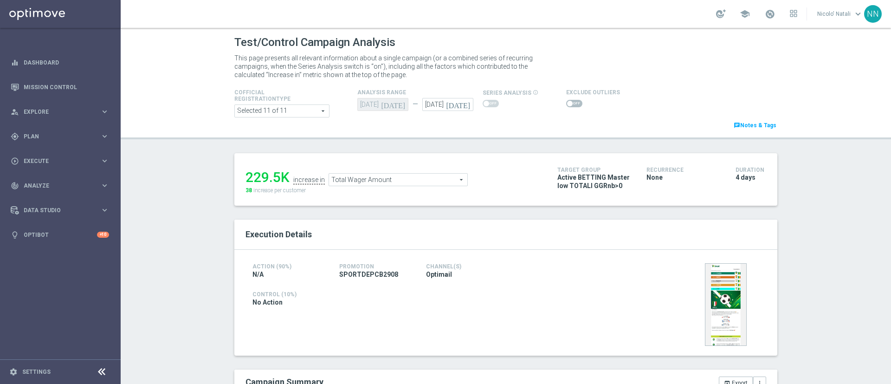
click at [366, 178] on span "Total Wager Amount" at bounding box center [398, 180] width 138 height 12
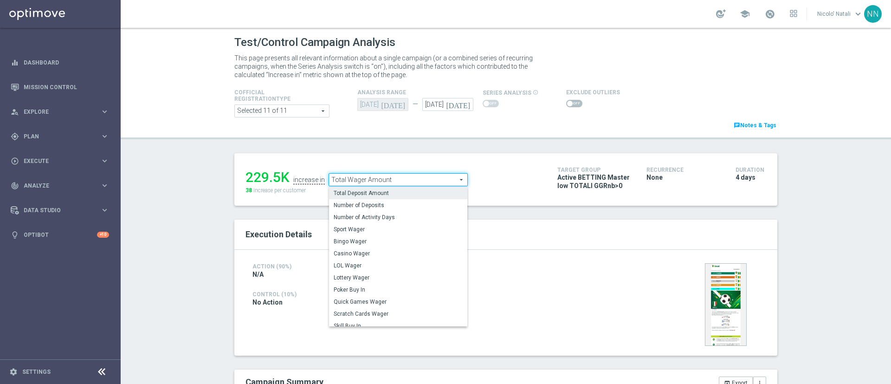
click at [366, 189] on span "Total Deposit Amount" at bounding box center [398, 192] width 129 height 7
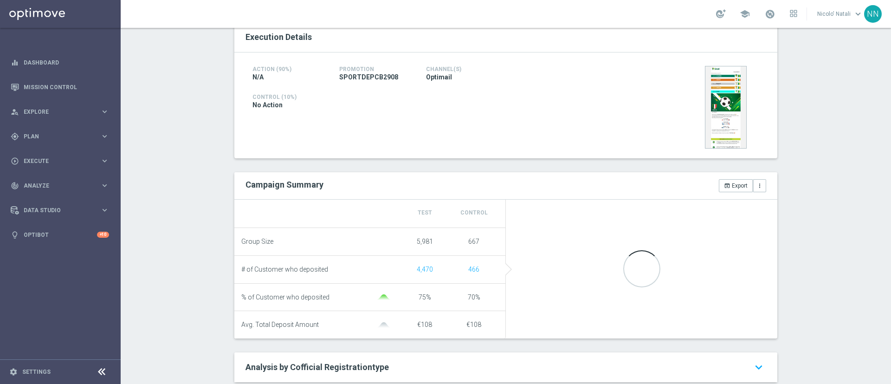
scroll to position [198, 0]
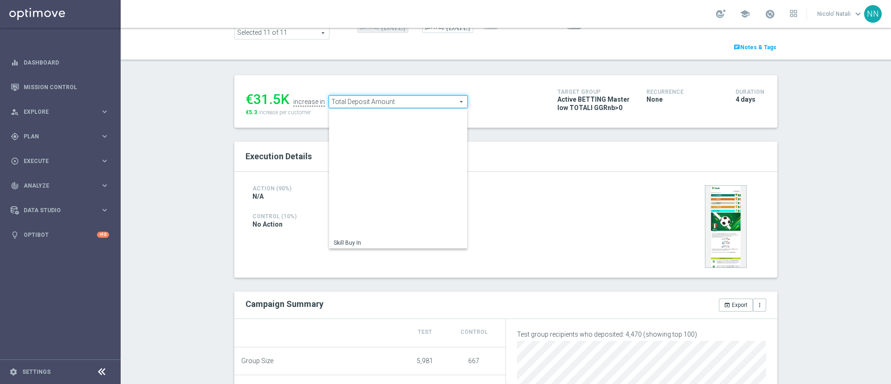
scroll to position [133, 0]
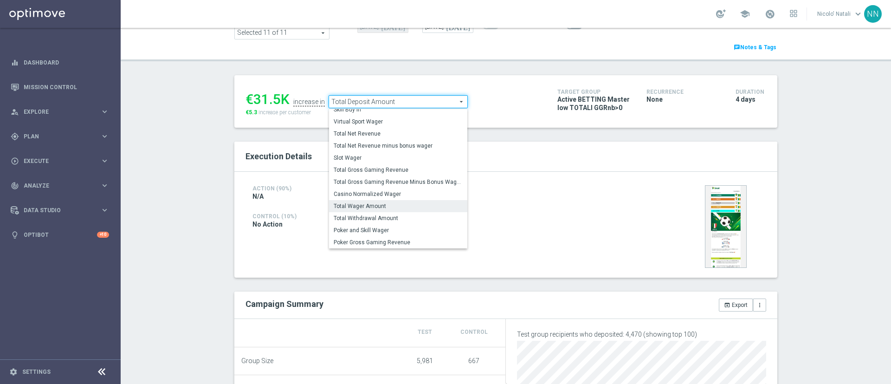
click at [366, 203] on span "Total Wager Amount" at bounding box center [398, 205] width 129 height 7
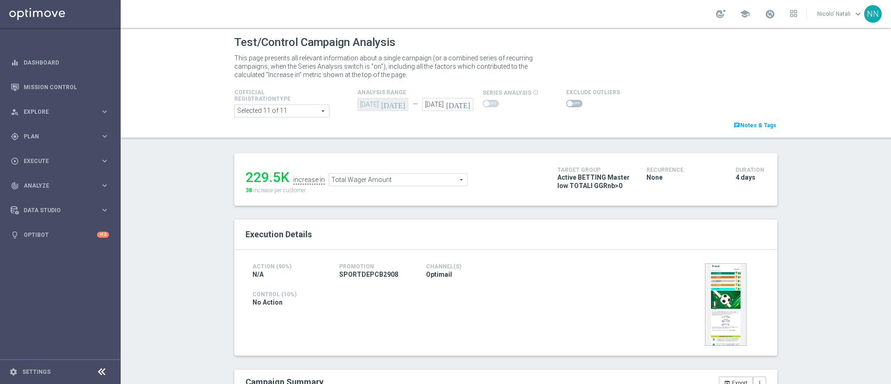
click at [371, 179] on span "Total Wager Amount" at bounding box center [398, 180] width 138 height 12
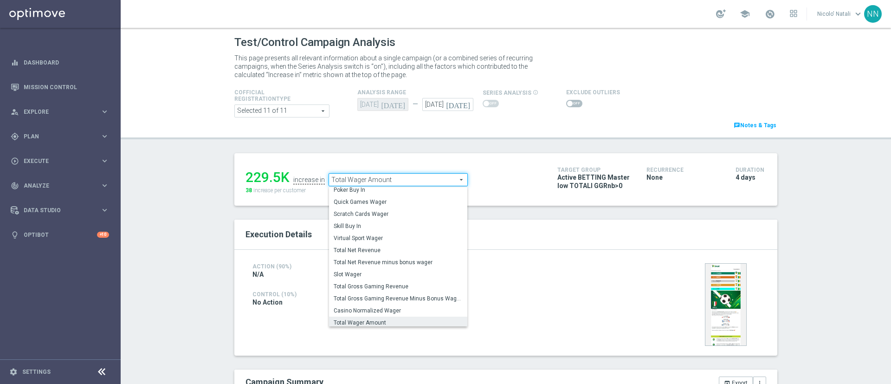
scroll to position [97, 0]
click at [372, 284] on span "Total Gross Gaming Revenue" at bounding box center [398, 284] width 129 height 7
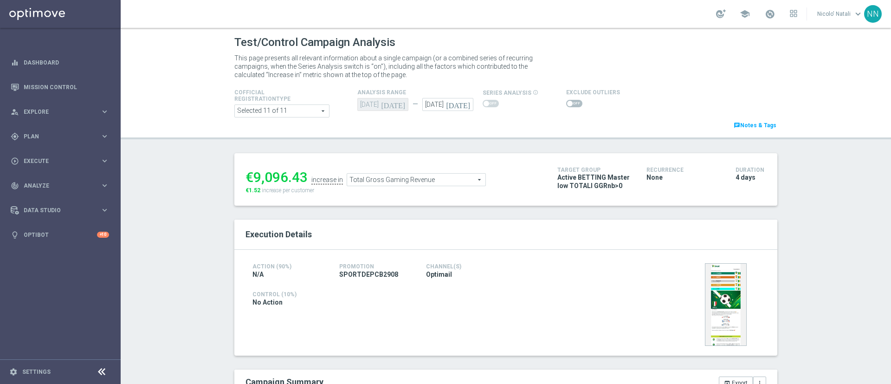
click at [382, 179] on span "Total Gross Gaming Revenue" at bounding box center [416, 180] width 138 height 12
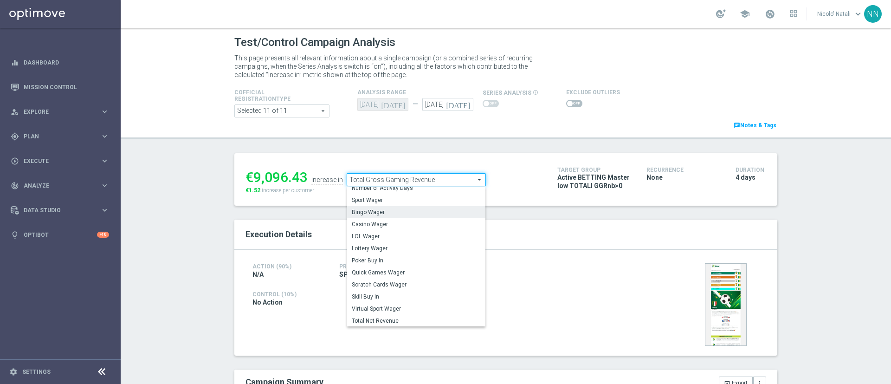
scroll to position [27, 0]
click at [376, 196] on label "Sport Wager" at bounding box center [416, 201] width 138 height 12
click at [376, 196] on div "€9,096.43 increase in Total Gross Gaming Revenue Total Gross Gaming Revenue arr…" at bounding box center [505, 179] width 543 height 52
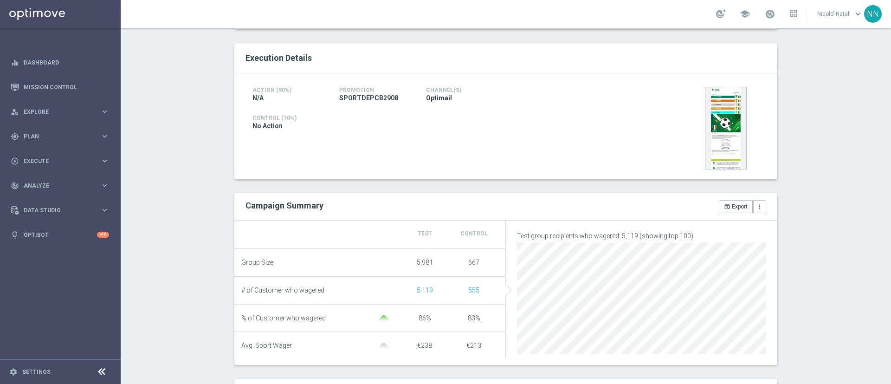
scroll to position [19, 0]
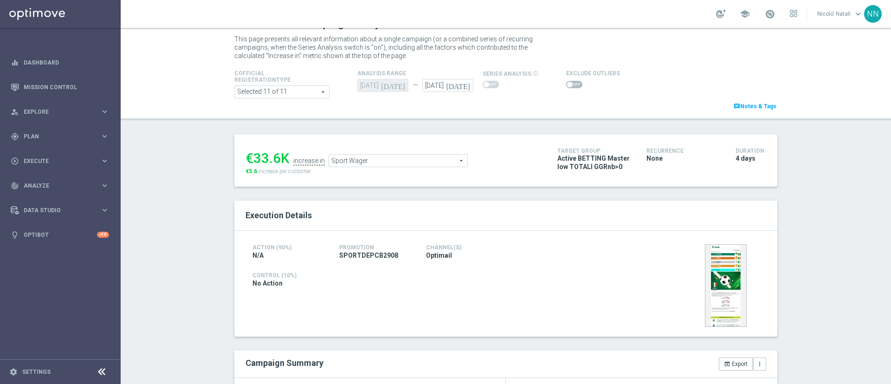
click at [381, 159] on span "Sport Wager" at bounding box center [398, 161] width 138 height 12
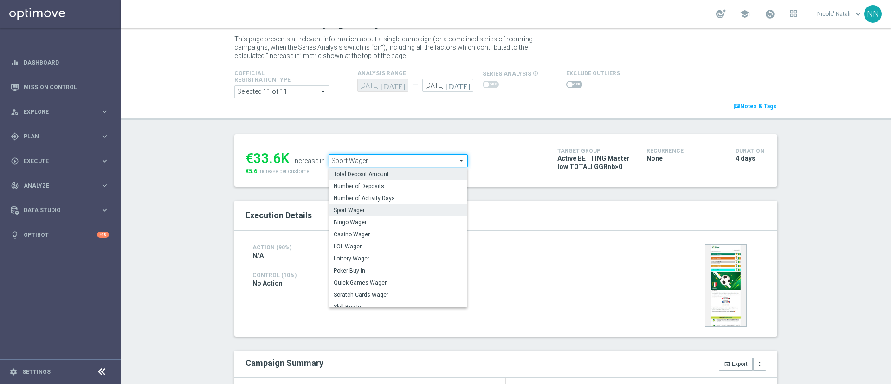
click at [377, 168] on label "Total Deposit Amount" at bounding box center [398, 174] width 138 height 12
type input "Total Deposit Amount"
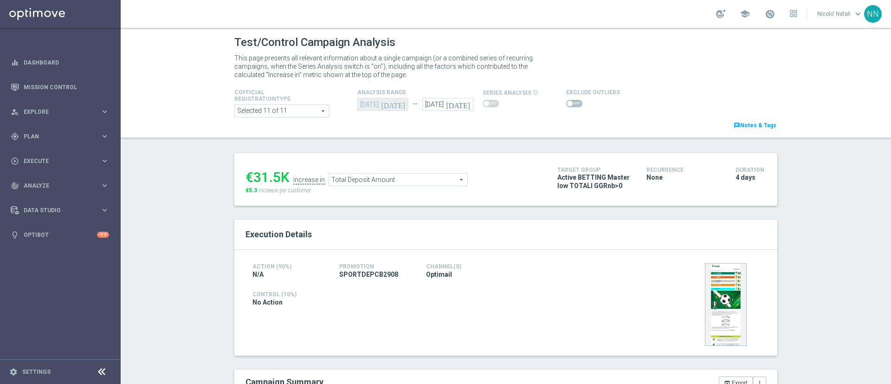
drag, startPoint x: 631, startPoint y: 382, endPoint x: 187, endPoint y: 235, distance: 467.3
click at [187, 235] on div "Test/Control Campaign Analysis This page presents all relevant information abou…" at bounding box center [506, 206] width 770 height 356
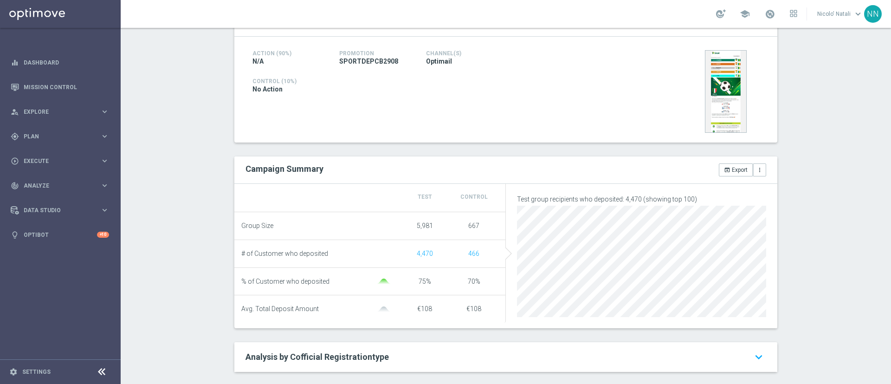
scroll to position [227, 0]
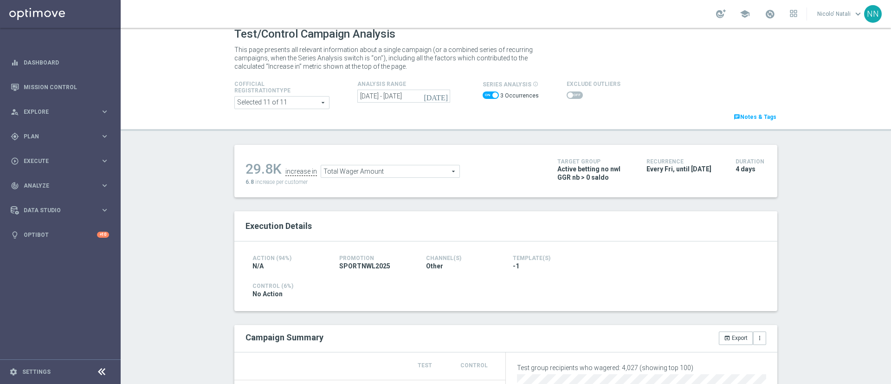
scroll to position [9, 0]
click at [492, 93] on span at bounding box center [495, 94] width 6 height 6
click at [488, 93] on input "checkbox" at bounding box center [491, 94] width 16 height 7
checkbox input "false"
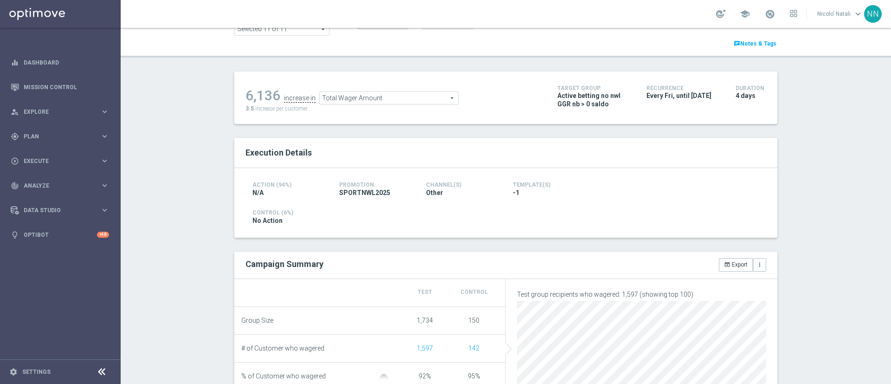
scroll to position [78, 0]
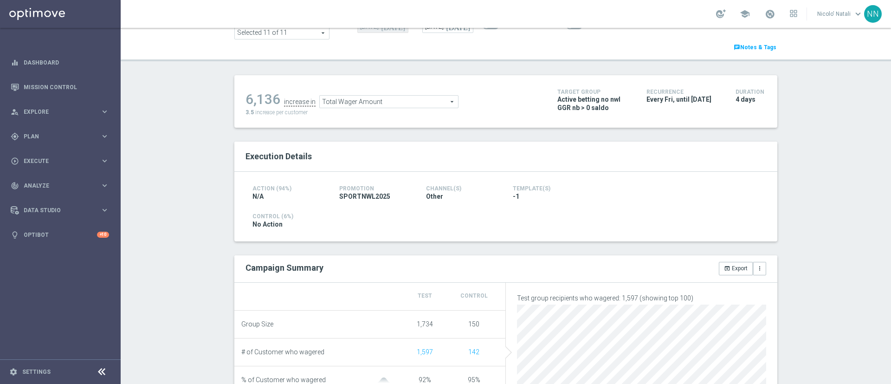
click at [375, 101] on span "Total Wager Amount" at bounding box center [389, 102] width 138 height 12
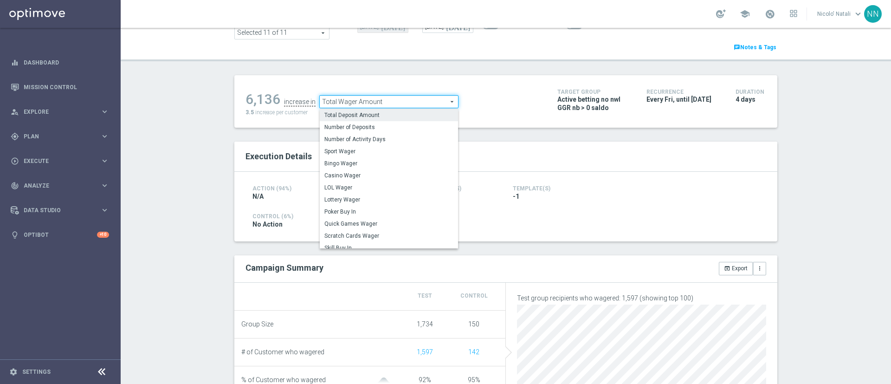
click at [368, 115] on span "Total Deposit Amount" at bounding box center [388, 114] width 129 height 7
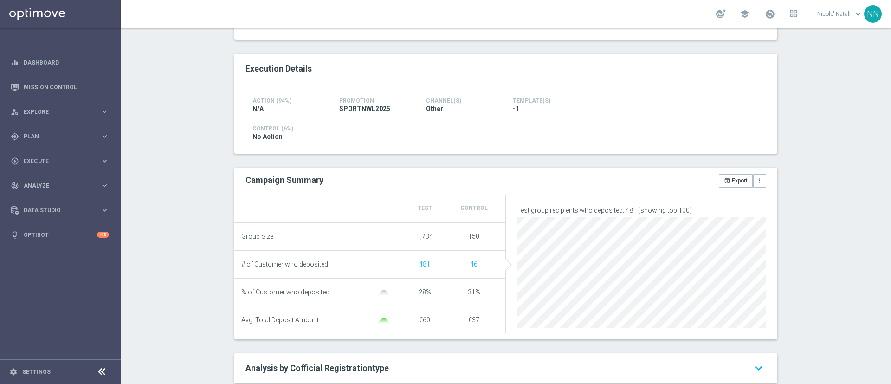
scroll to position [100, 0]
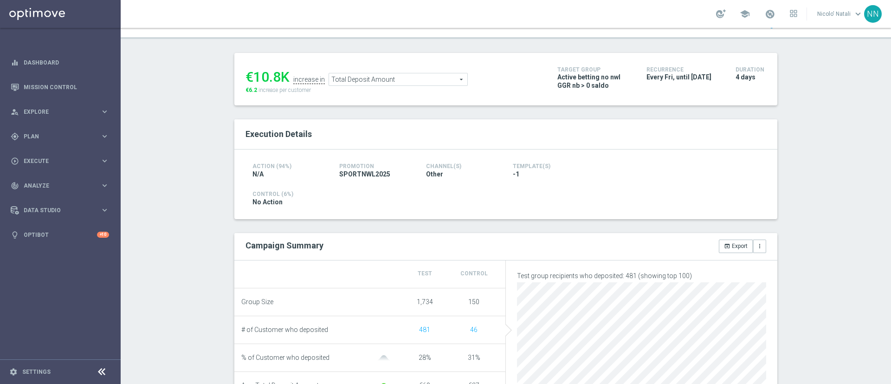
click at [385, 80] on span "Total Deposit Amount" at bounding box center [398, 79] width 138 height 12
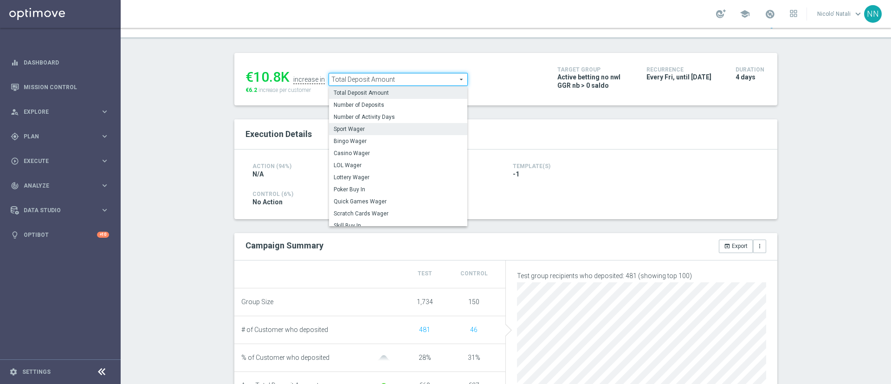
click at [369, 126] on span "Sport Wager" at bounding box center [398, 128] width 129 height 7
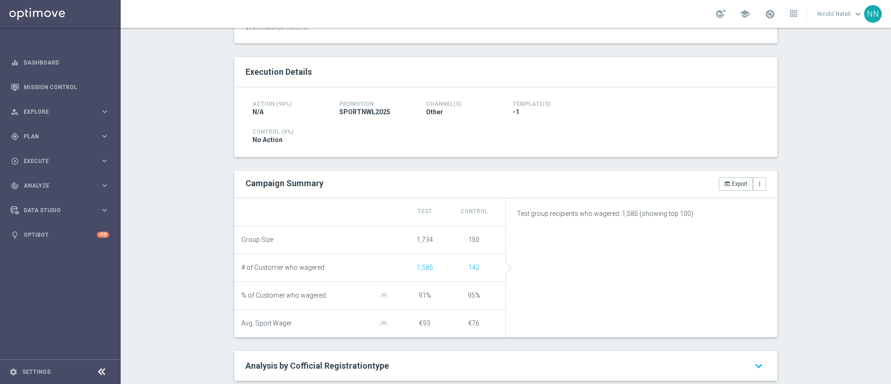
scroll to position [107, 0]
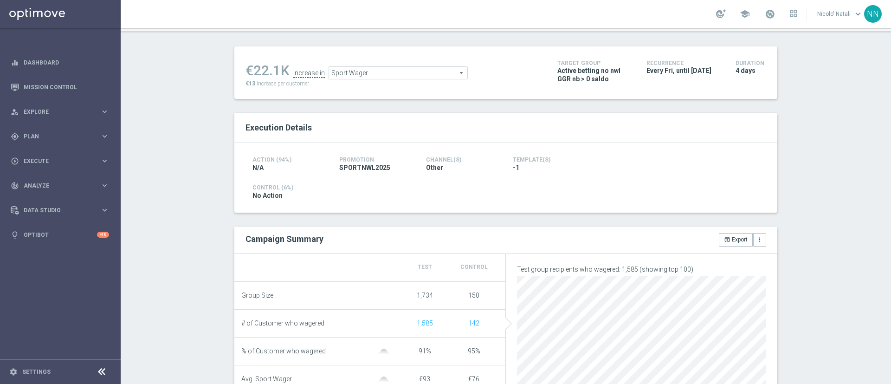
click at [370, 71] on span "Sport Wager" at bounding box center [398, 73] width 138 height 12
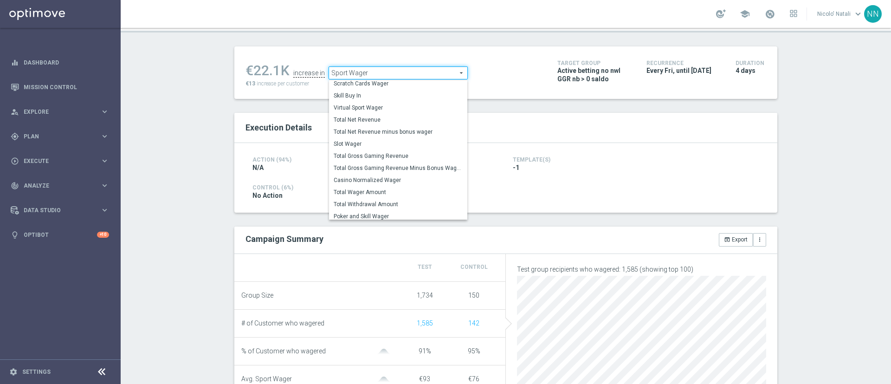
scroll to position [119, 0]
click at [367, 187] on label "Total Wager Amount" at bounding box center [398, 192] width 138 height 12
type input "Total Wager Amount"
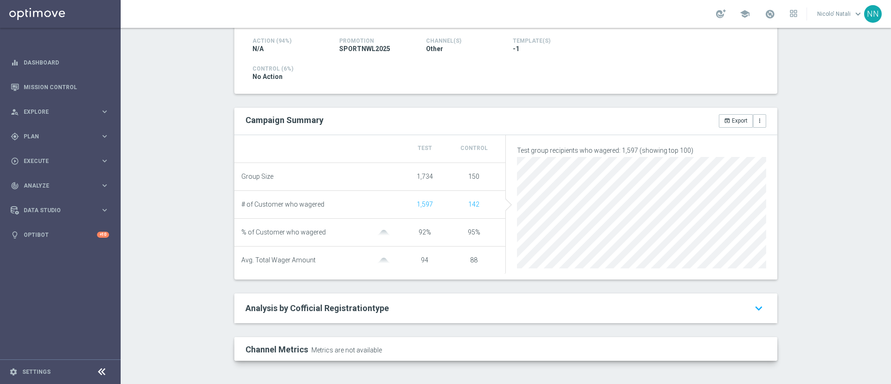
scroll to position [231, 0]
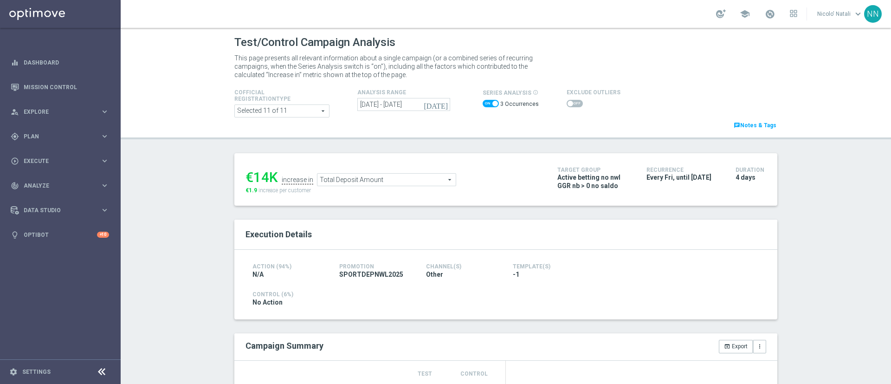
click at [492, 103] on span at bounding box center [495, 104] width 6 height 6
click at [487, 103] on input "checkbox" at bounding box center [491, 103] width 16 height 7
checkbox input "false"
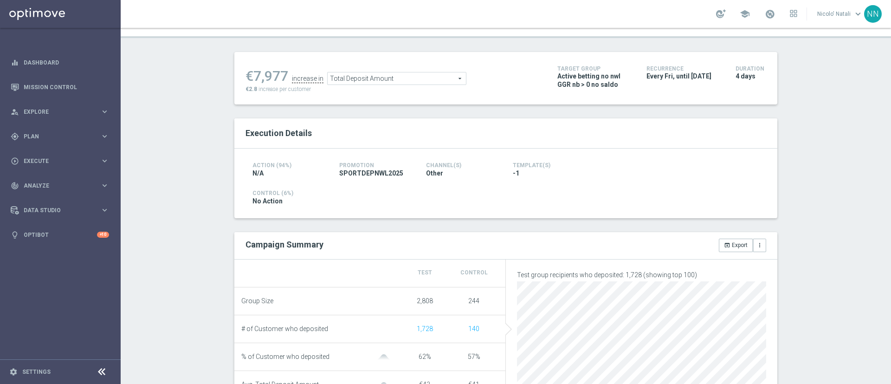
scroll to position [100, 0]
click at [400, 78] on span "Total Deposit Amount" at bounding box center [397, 80] width 138 height 12
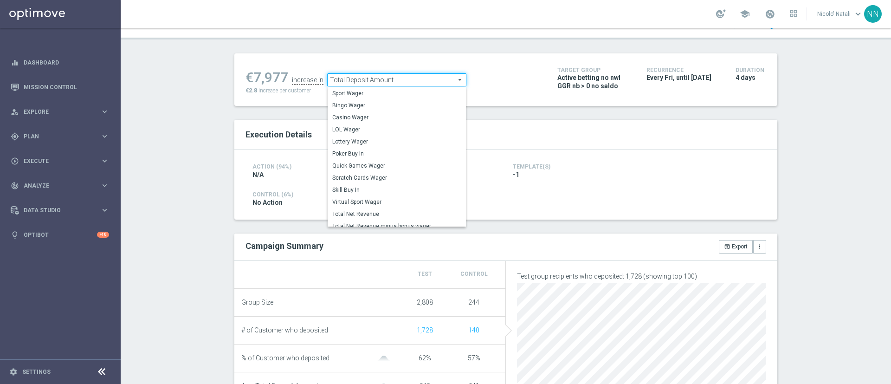
scroll to position [0, 0]
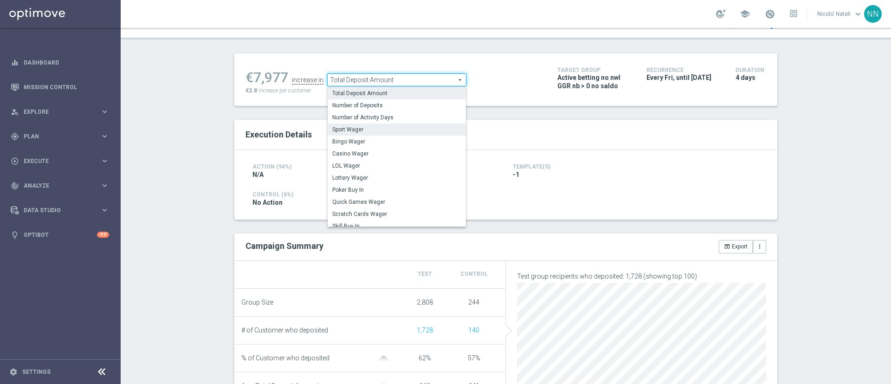
click at [361, 134] on label "Sport Wager" at bounding box center [397, 129] width 138 height 12
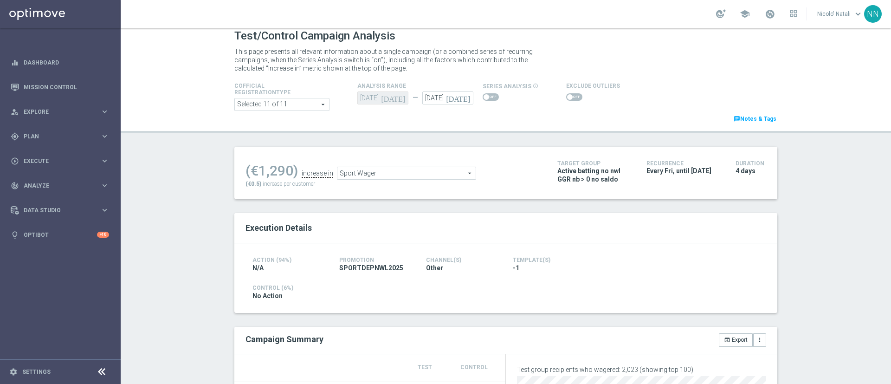
scroll to position [128, 0]
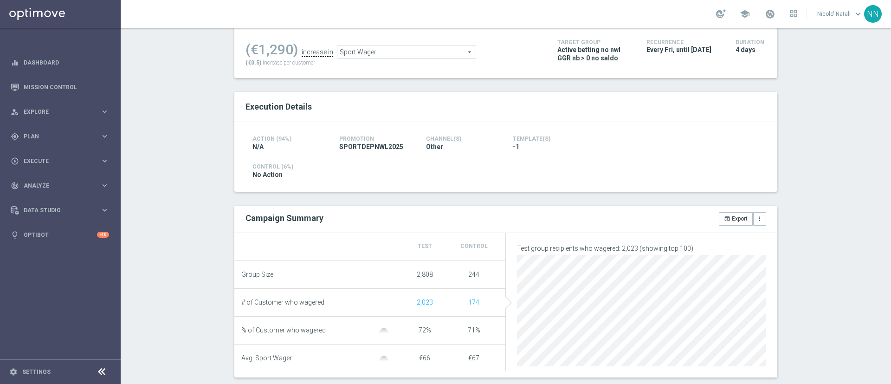
click at [389, 53] on span "Sport Wager" at bounding box center [406, 52] width 138 height 12
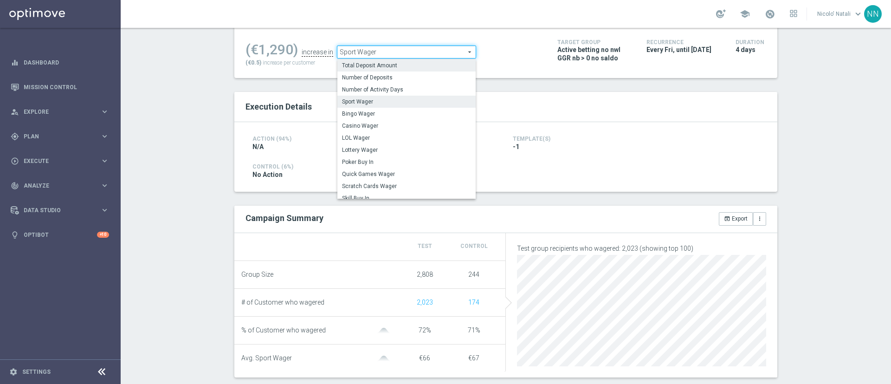
click at [382, 68] on span "Total Deposit Amount" at bounding box center [406, 65] width 129 height 7
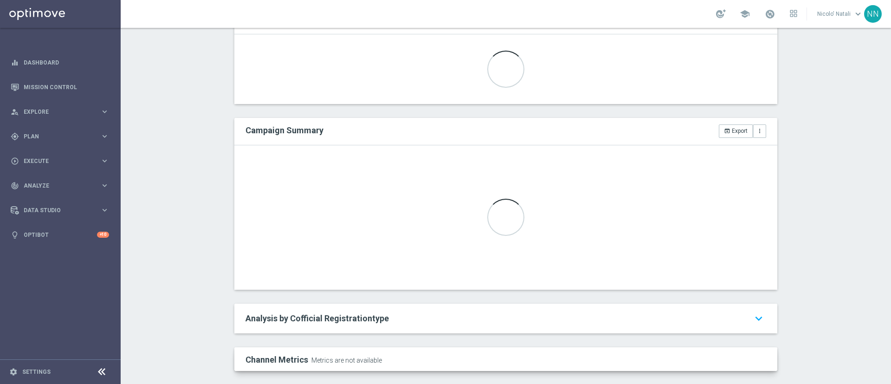
scroll to position [219, 0]
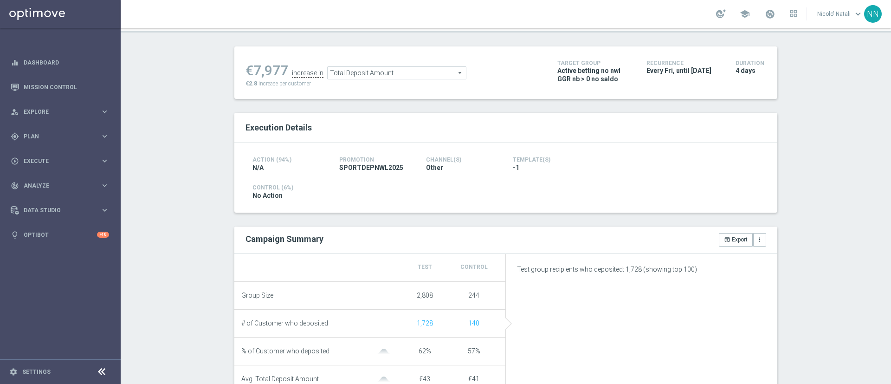
click at [378, 79] on span "Total Deposit Amount" at bounding box center [397, 73] width 138 height 12
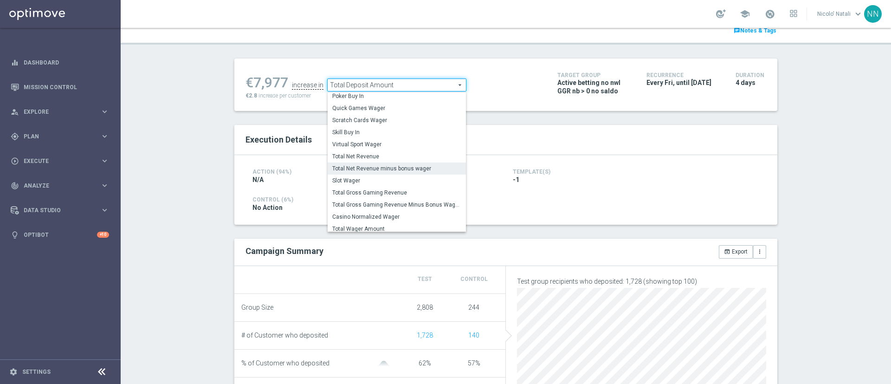
scroll to position [96, 0]
click at [350, 226] on span "Total Wager Amount" at bounding box center [396, 227] width 129 height 7
type input "Total Wager Amount"
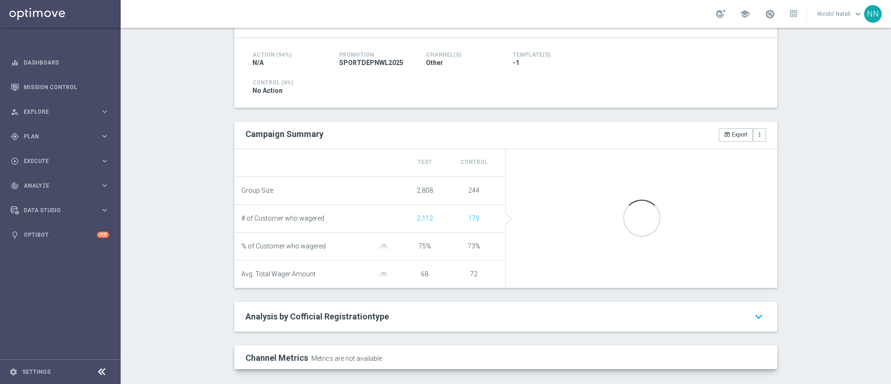
scroll to position [216, 0]
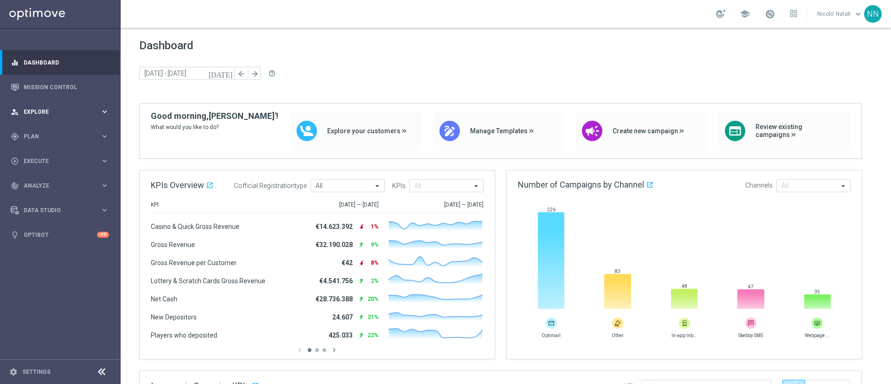
click at [53, 111] on span "Explore" at bounding box center [62, 112] width 77 height 6
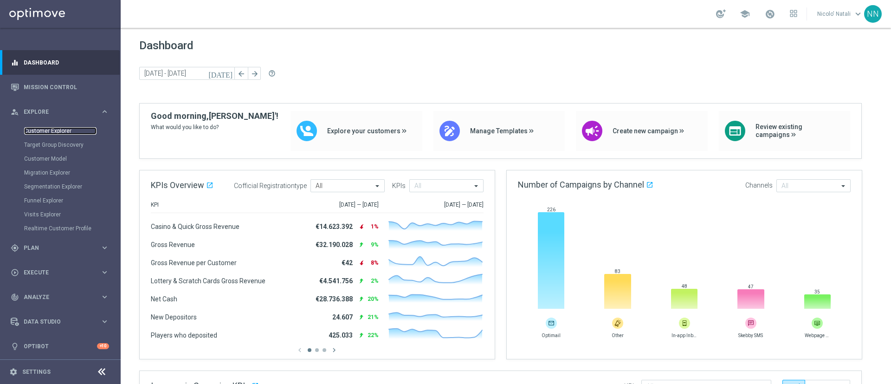
click at [50, 128] on link "Customer Explorer" at bounding box center [60, 130] width 72 height 7
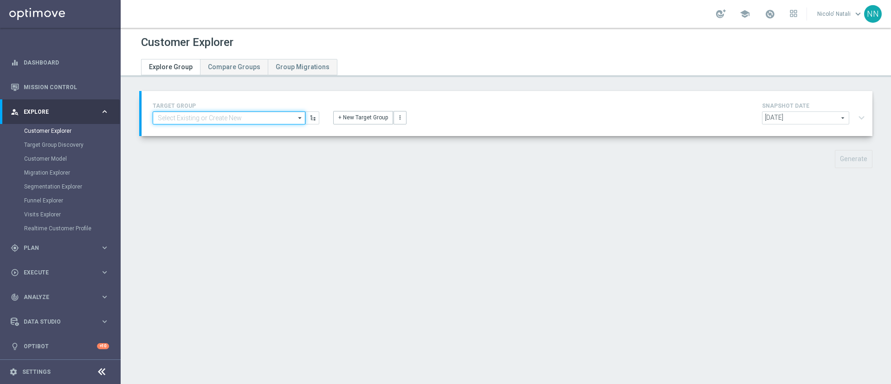
click at [190, 121] on input at bounding box center [229, 117] width 153 height 13
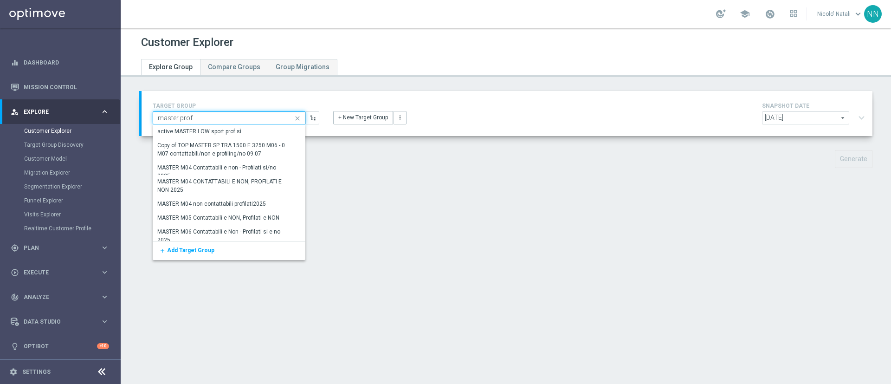
type input "master prof"
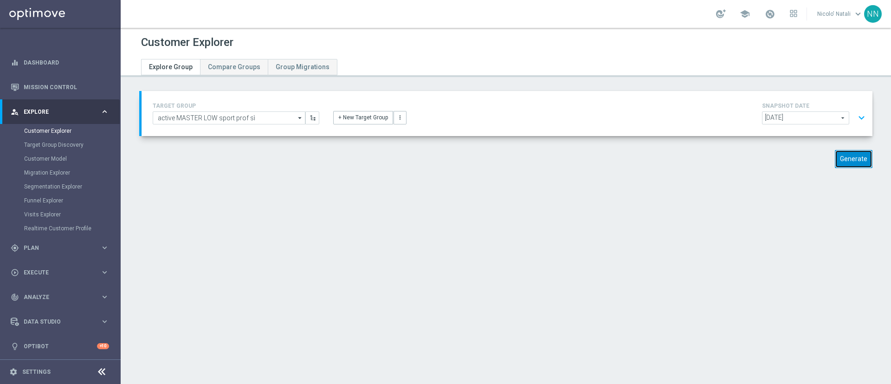
click at [842, 164] on button "Generate" at bounding box center [854, 159] width 38 height 18
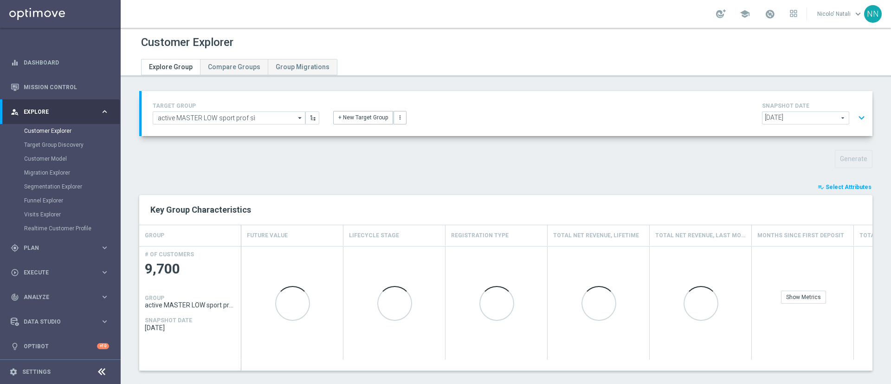
click at [839, 181] on div "TARGET GROUP active MASTER LOW sport prof sì active MASTER LOW sport prof sì ar…" at bounding box center [506, 271] width 770 height 360
click at [836, 186] on span "Select Attributes" at bounding box center [849, 187] width 46 height 6
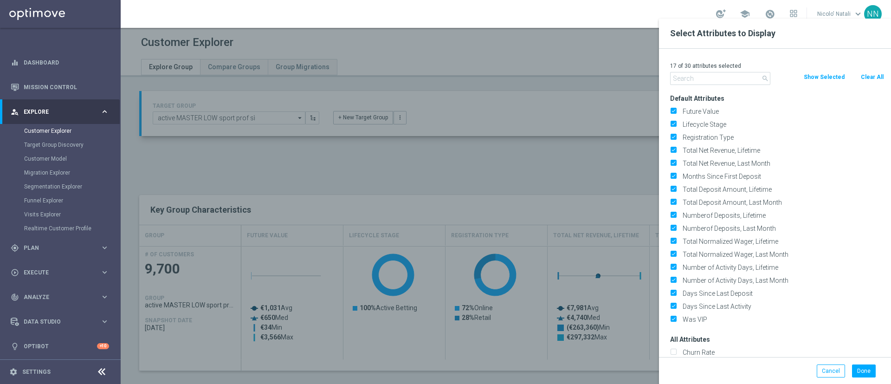
click at [864, 75] on button "Clear All" at bounding box center [872, 77] width 25 height 10
checkbox input "false"
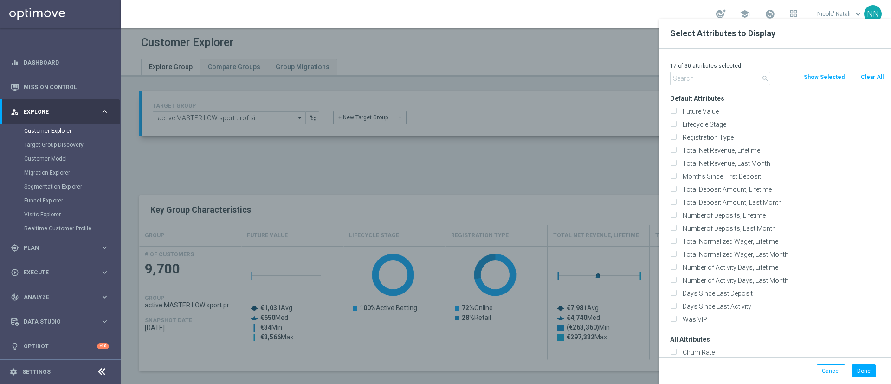
checkbox input "false"
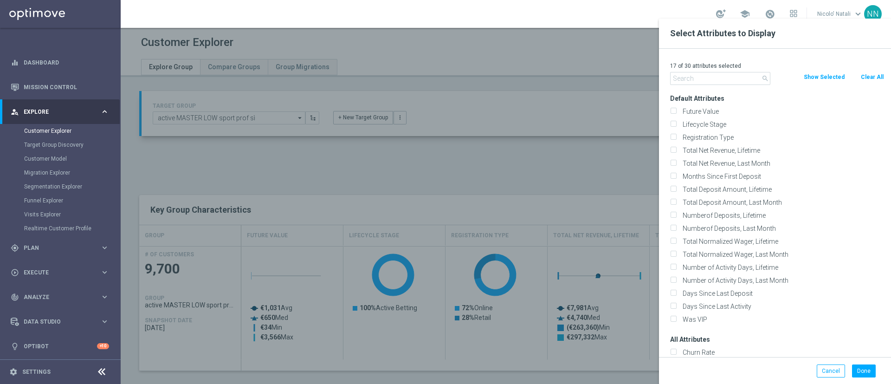
checkbox input "false"
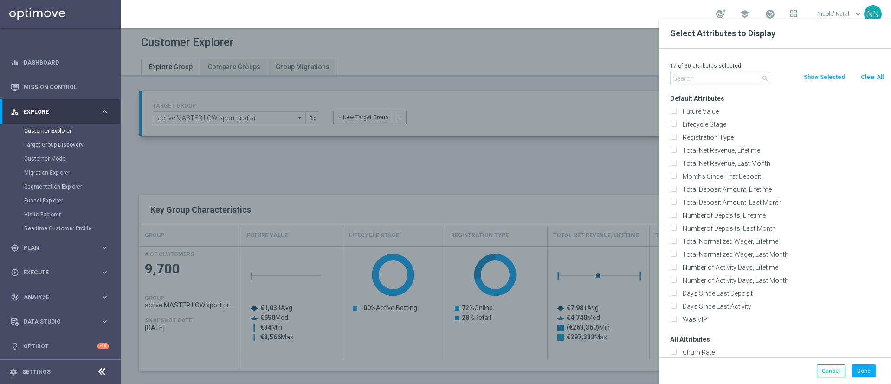
checkbox input "false"
click at [722, 76] on input "text" at bounding box center [720, 78] width 100 height 13
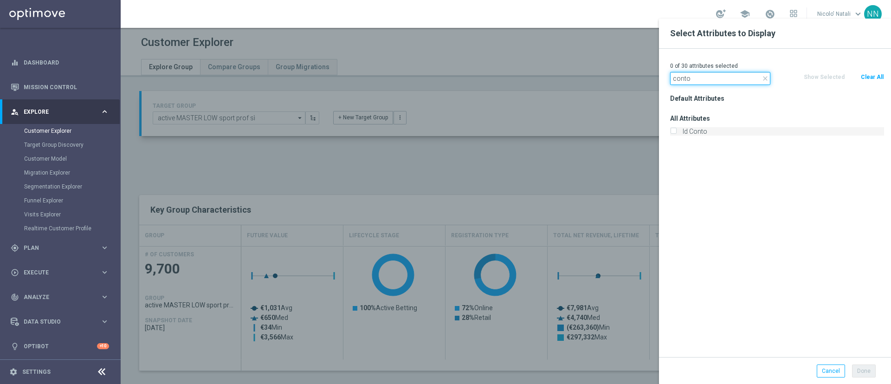
type input "conto"
click at [704, 131] on label "Id Conto" at bounding box center [781, 131] width 205 height 8
click at [676, 131] on input "Id Conto" at bounding box center [673, 132] width 6 height 6
checkbox input "true"
click at [866, 370] on button "Done" at bounding box center [864, 370] width 24 height 13
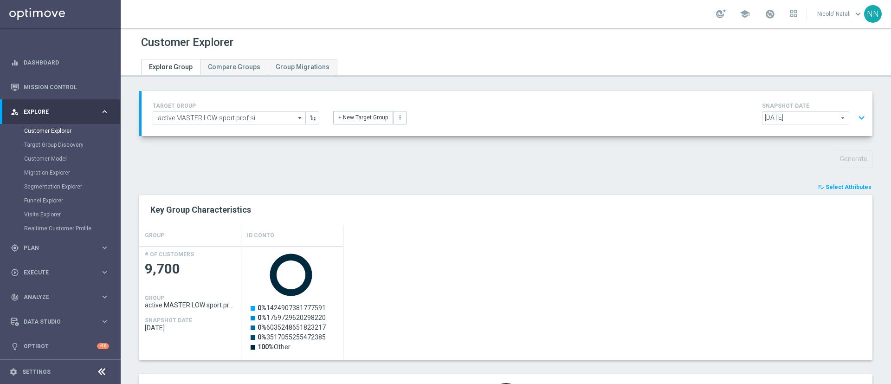
scroll to position [66, 0]
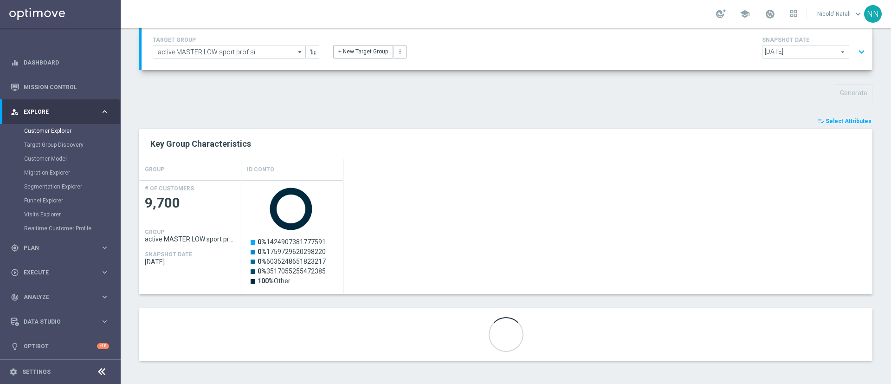
drag, startPoint x: 707, startPoint y: 118, endPoint x: 880, endPoint y: 134, distance: 173.8
drag, startPoint x: 880, startPoint y: 134, endPoint x: 537, endPoint y: 90, distance: 346.7
click at [537, 90] on div "Generate" at bounding box center [505, 93] width 747 height 18
click at [787, 47] on span "[DATE]" at bounding box center [806, 52] width 86 height 12
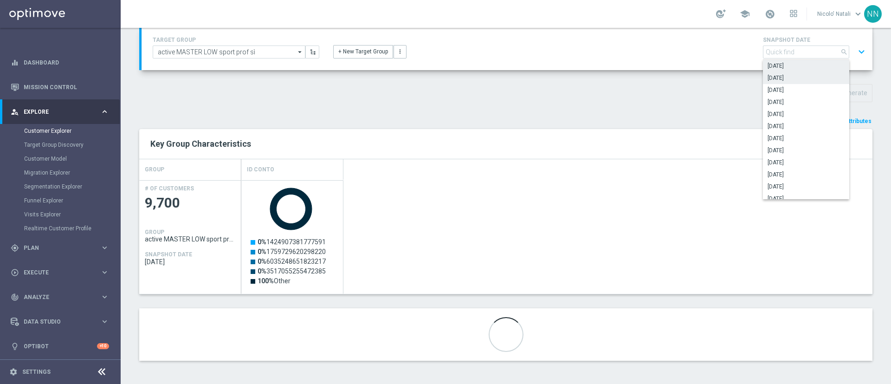
click at [782, 80] on span "[DATE]" at bounding box center [806, 77] width 77 height 7
type input "[DATE]"
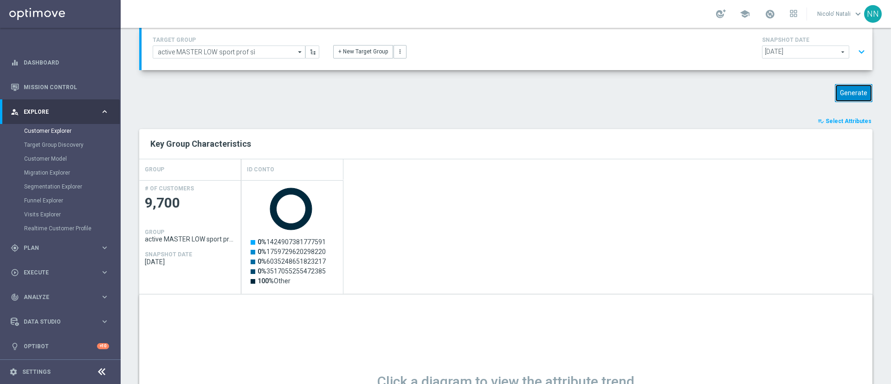
click at [835, 87] on button "Generate" at bounding box center [854, 93] width 38 height 18
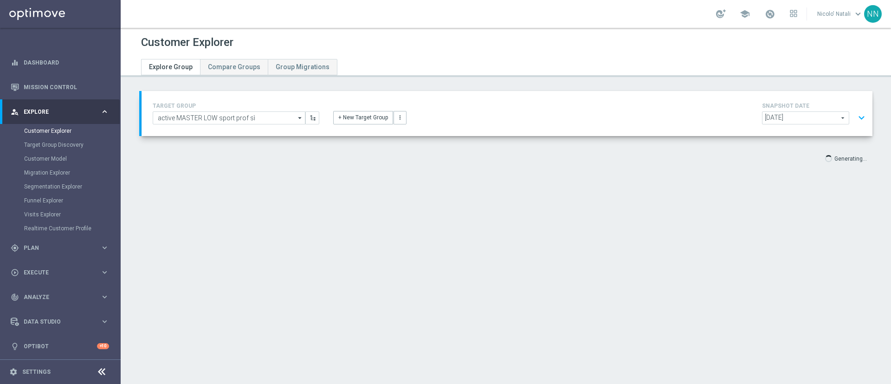
drag, startPoint x: 432, startPoint y: 275, endPoint x: 891, endPoint y: 272, distance: 459.0
drag, startPoint x: 891, startPoint y: 272, endPoint x: 585, endPoint y: 248, distance: 306.8
click at [585, 248] on div "Customer Explorer Explore Group Compare Groups Group Migrations TARGET GROUP ac…" at bounding box center [506, 206] width 770 height 356
click at [261, 117] on input "active MASTER LOW sport prof sì" at bounding box center [229, 117] width 153 height 13
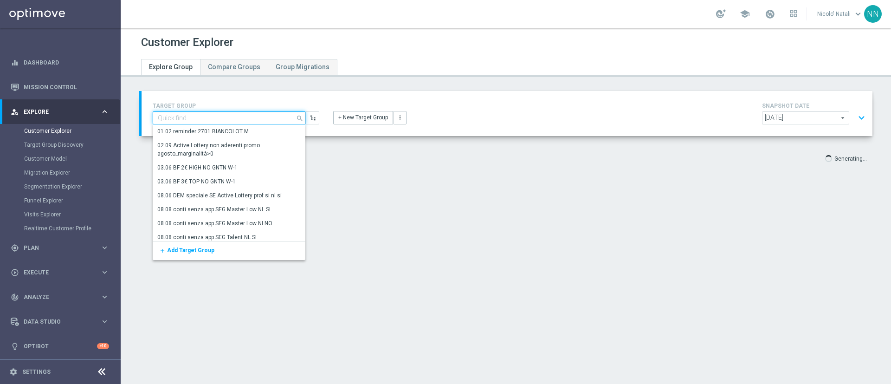
click at [261, 117] on input at bounding box center [229, 117] width 153 height 13
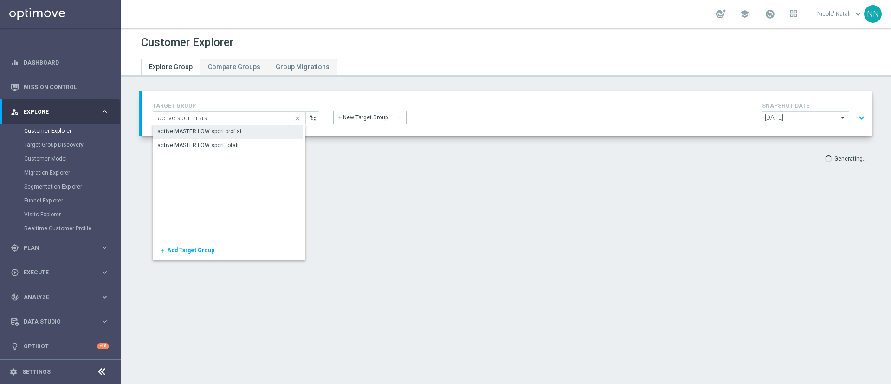
click at [238, 129] on div "active MASTER LOW sport prof sì" at bounding box center [199, 131] width 84 height 8
type input "active MASTER LOW sport prof sì"
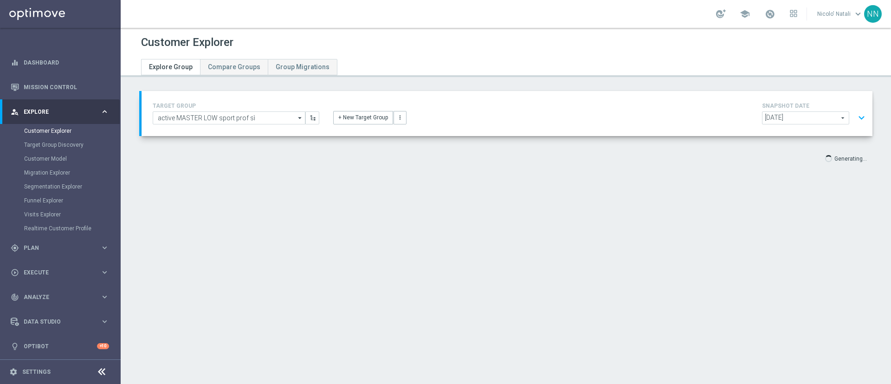
drag, startPoint x: 218, startPoint y: 116, endPoint x: 182, endPoint y: 194, distance: 84.9
click at [182, 194] on div "Customer Explorer Explore Group Compare Groups Group Migrations TARGET GROUP ac…" at bounding box center [506, 206] width 770 height 356
click at [243, 118] on input "active MASTER LOW sport prof sì" at bounding box center [229, 117] width 153 height 13
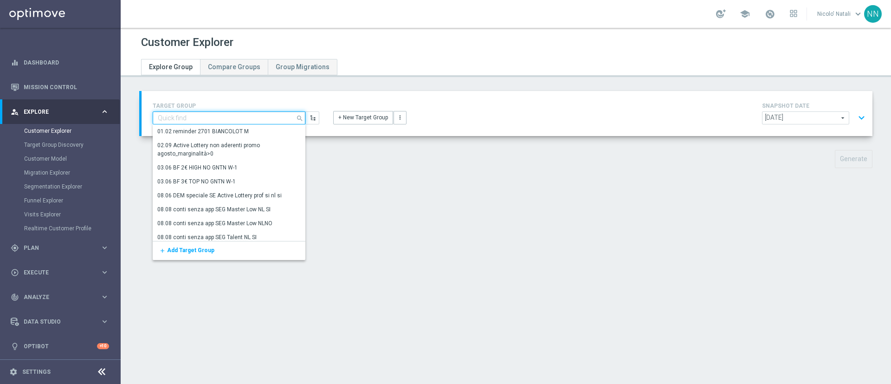
click at [243, 118] on input at bounding box center [229, 117] width 153 height 13
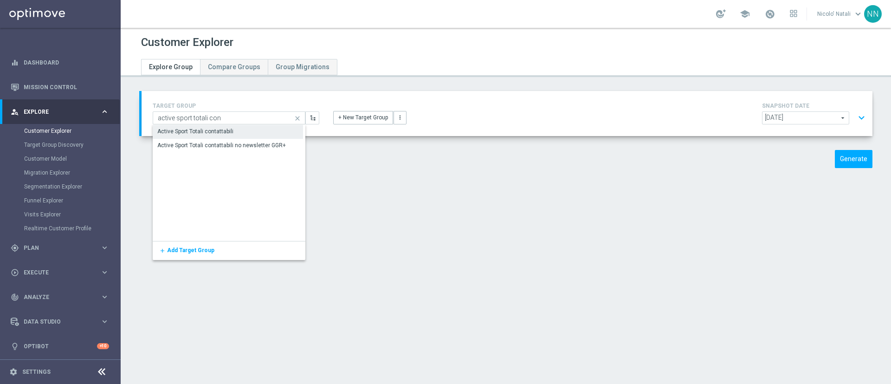
click at [231, 129] on div "Active Sport Totali contattabili" at bounding box center [195, 131] width 76 height 8
type input "Active Sport Totali contattabili"
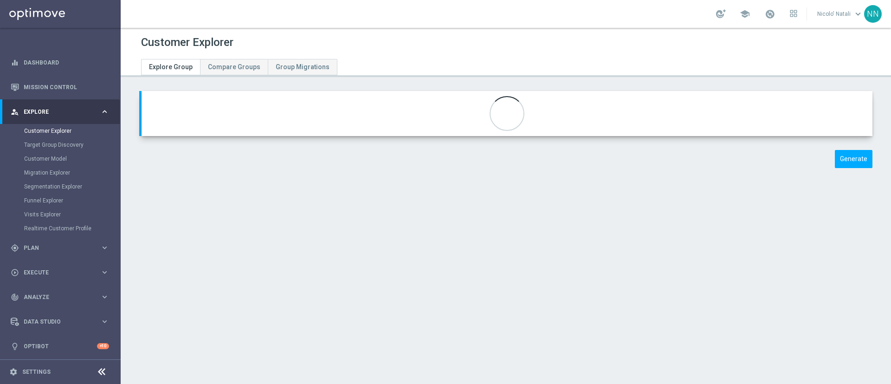
type input "Contattabilità Sport"
click at [792, 109] on div "SNAPSHOT DATE [DATE] [DATE] arrow_drop_down search expand_more" at bounding box center [815, 113] width 107 height 26
click at [791, 114] on span "[DATE]" at bounding box center [806, 118] width 86 height 12
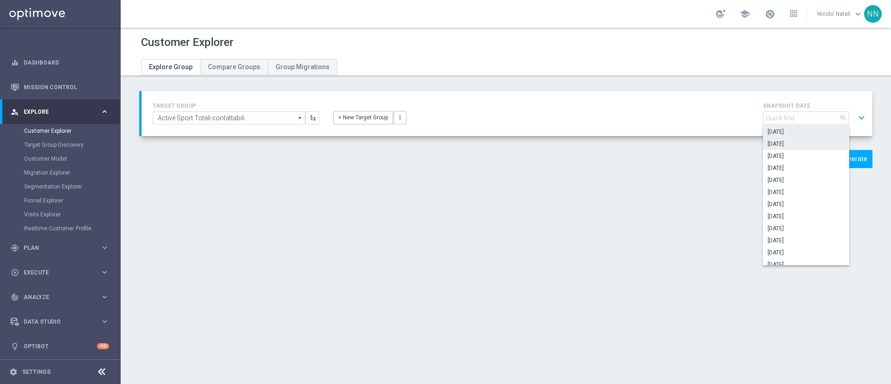
click at [788, 133] on span "[DATE]" at bounding box center [806, 131] width 77 height 7
type input "[DATE]"
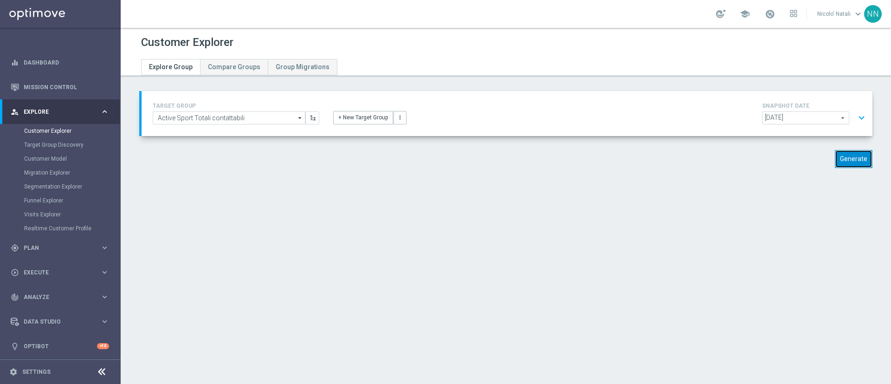
click at [839, 156] on button "Generate" at bounding box center [854, 159] width 38 height 18
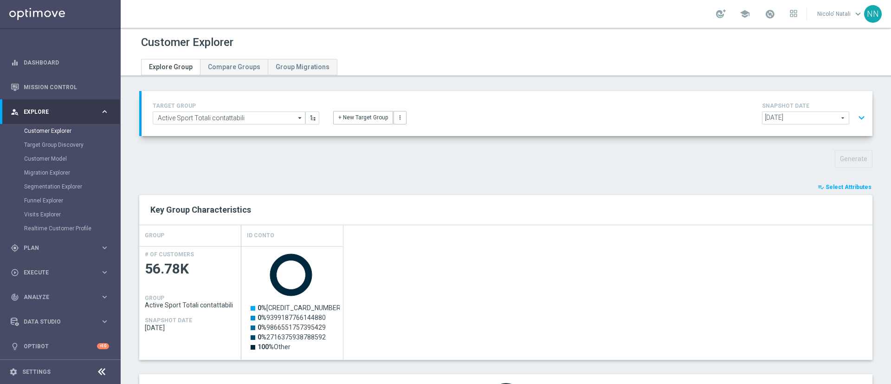
scroll to position [66, 0]
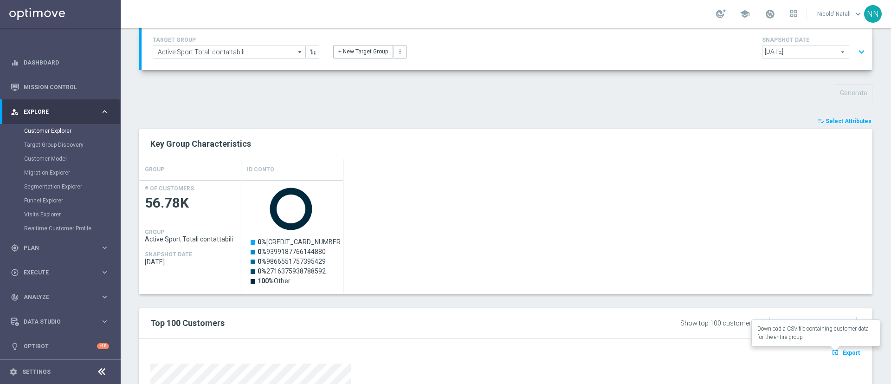
click at [830, 356] on button "open_in_browser Export" at bounding box center [845, 352] width 31 height 12
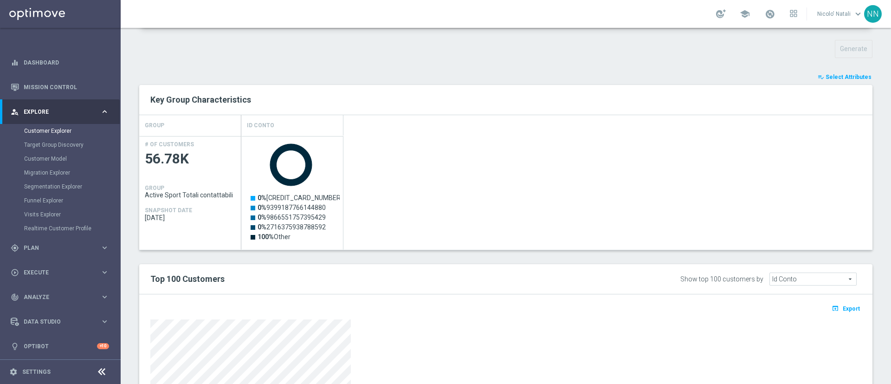
scroll to position [103, 0]
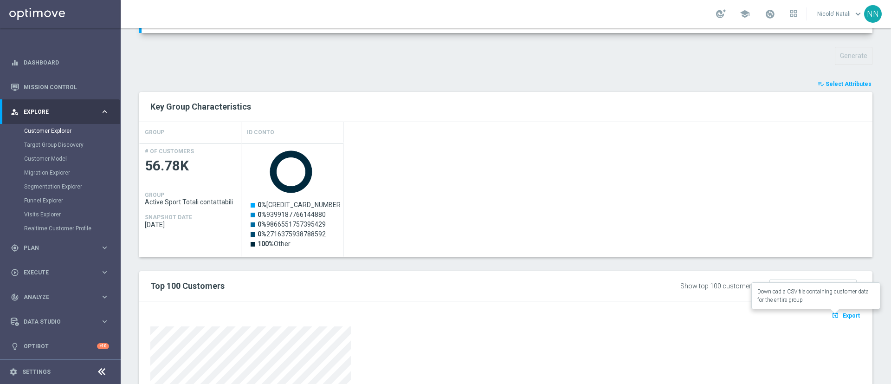
click at [833, 320] on button "open_in_browser Export" at bounding box center [845, 315] width 31 height 12
